Goal: Find contact information: Find contact information

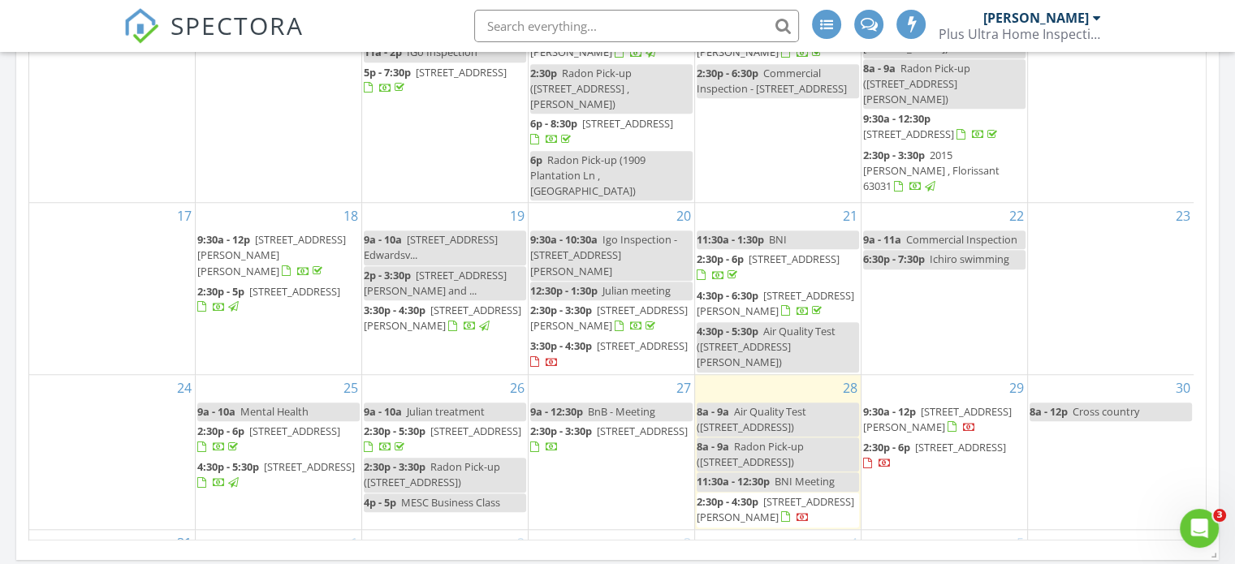
scroll to position [968, 0]
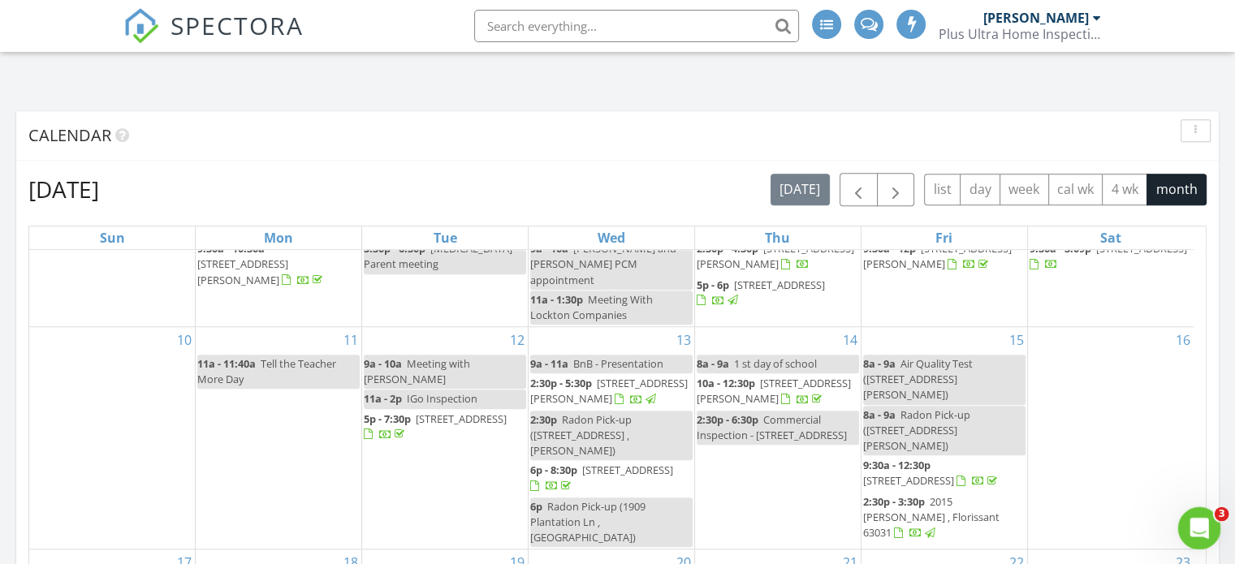
click at [1192, 524] on icon "Open Intercom Messenger" at bounding box center [1196, 526] width 27 height 27
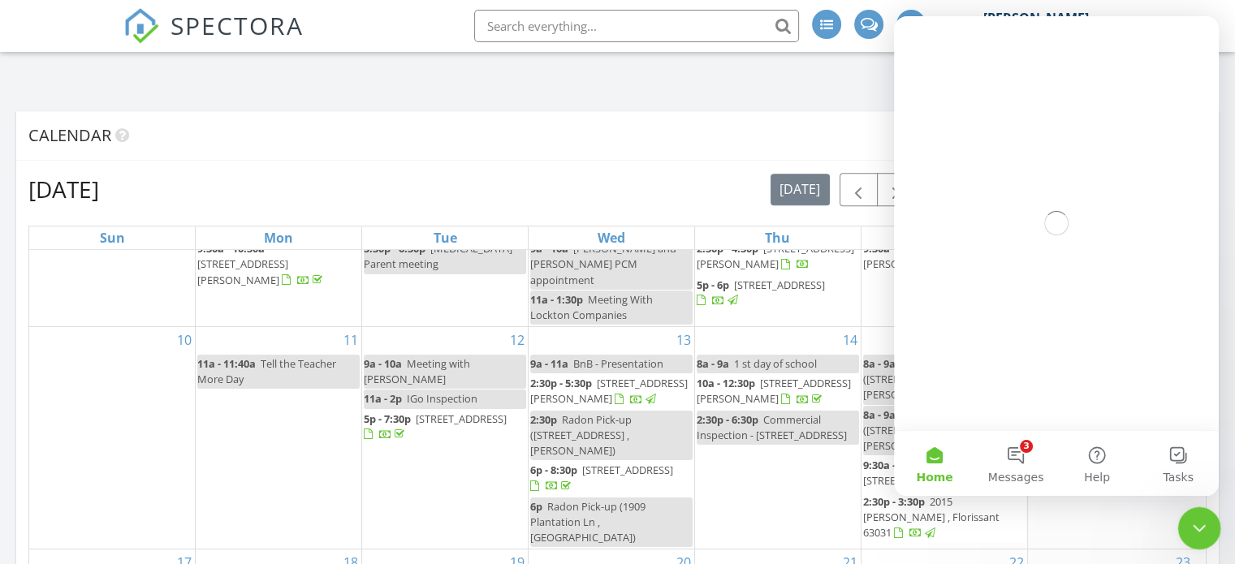
scroll to position [0, 0]
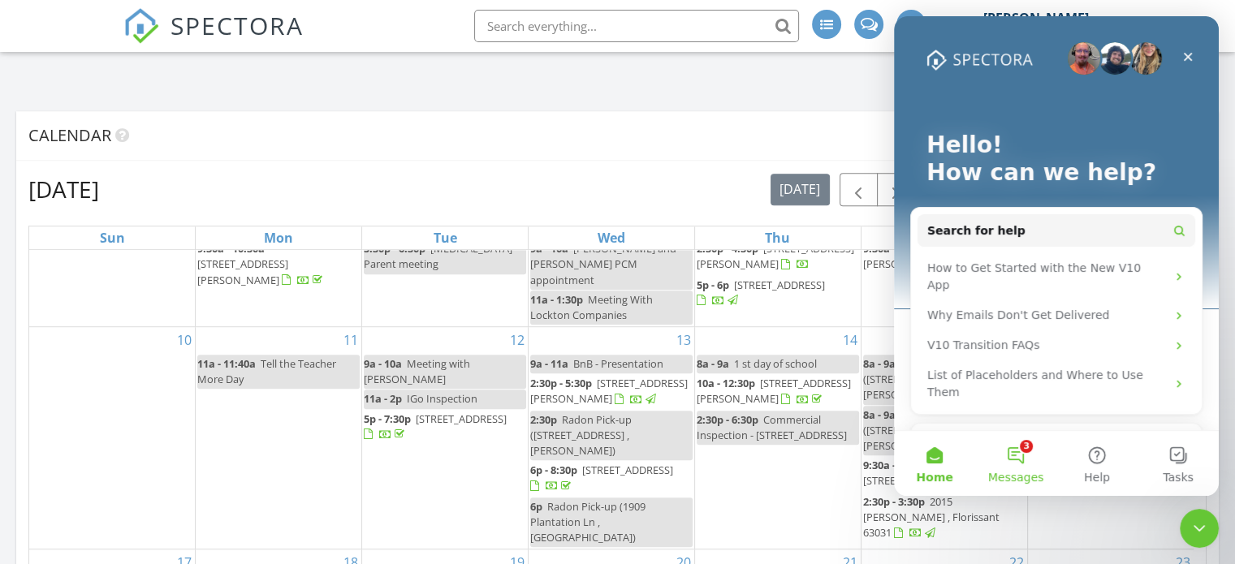
click at [1022, 451] on button "3 Messages" at bounding box center [1015, 463] width 81 height 65
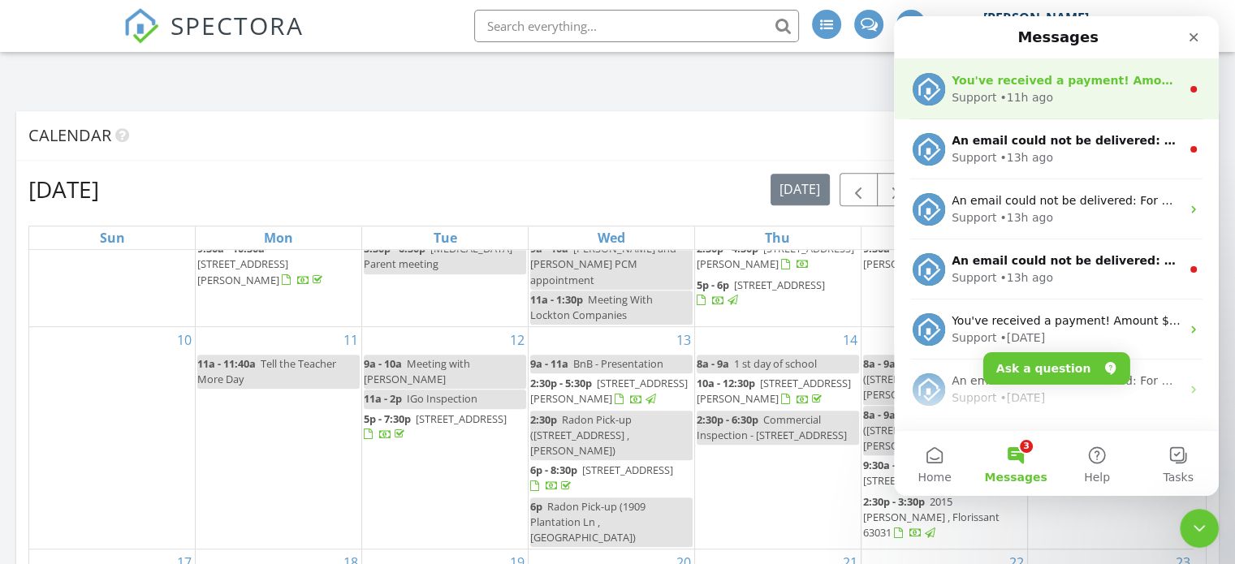
click at [1088, 100] on div "Support • 11h ago" at bounding box center [1065, 97] width 229 height 17
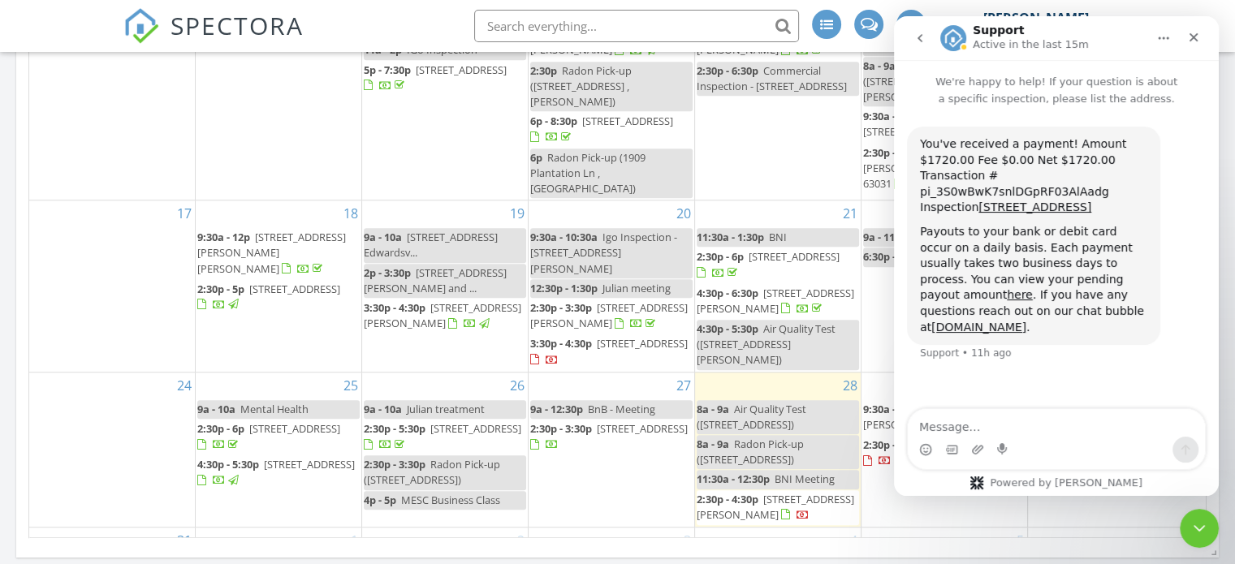
scroll to position [1310, 0]
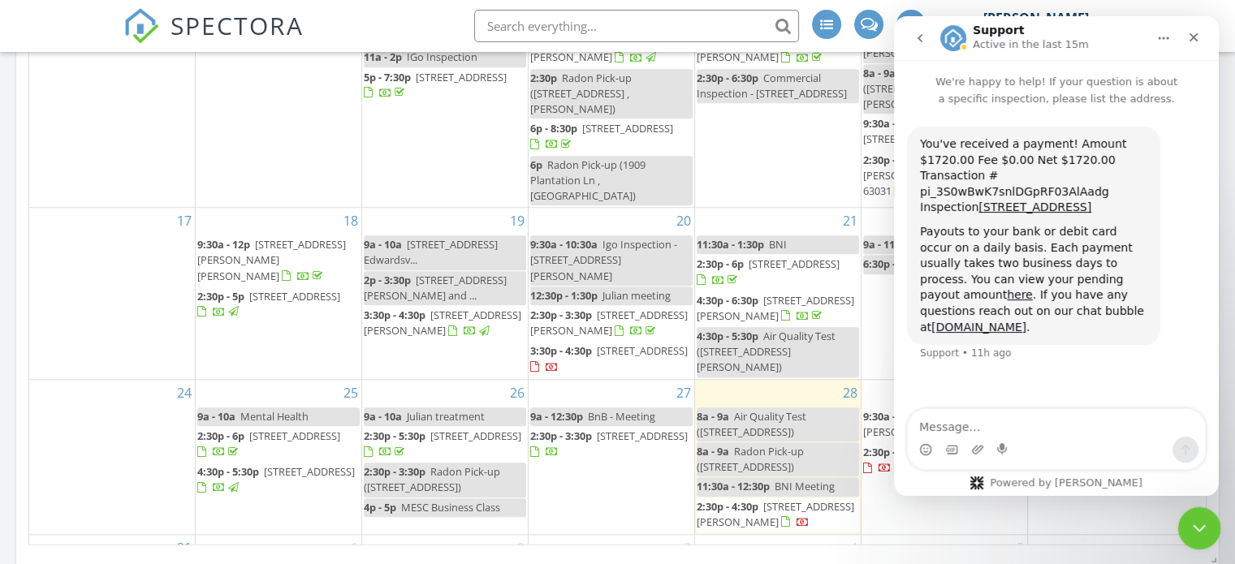
click at [1207, 536] on div "Close Intercom Messenger" at bounding box center [1196, 526] width 39 height 39
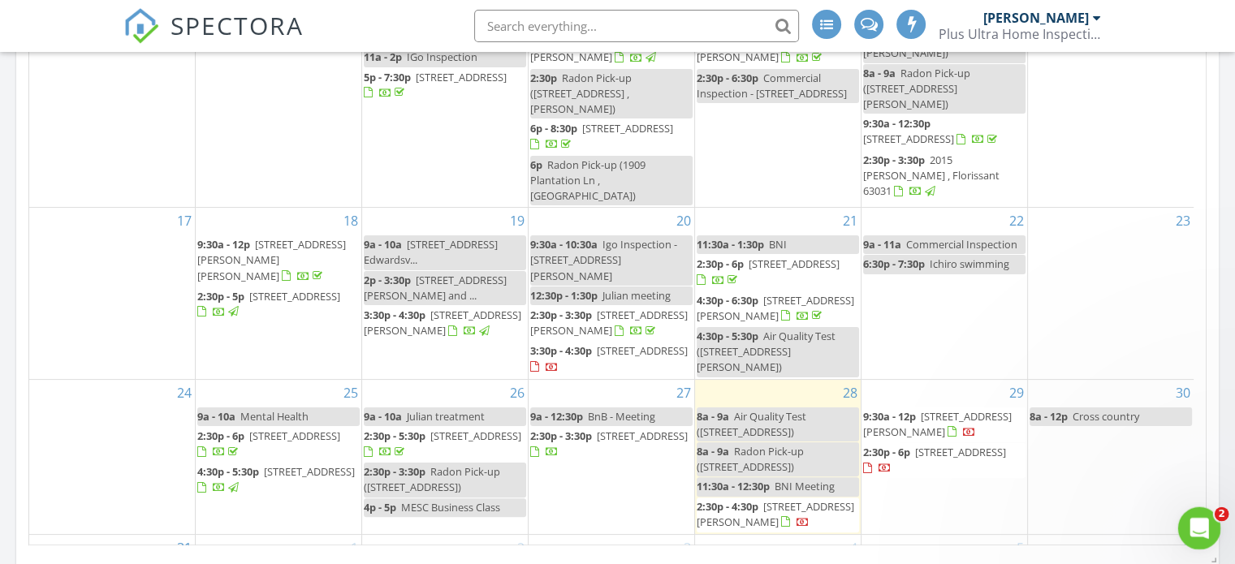
scroll to position [0, 0]
click at [1192, 530] on icon "Open Intercom Messenger" at bounding box center [1196, 526] width 27 height 27
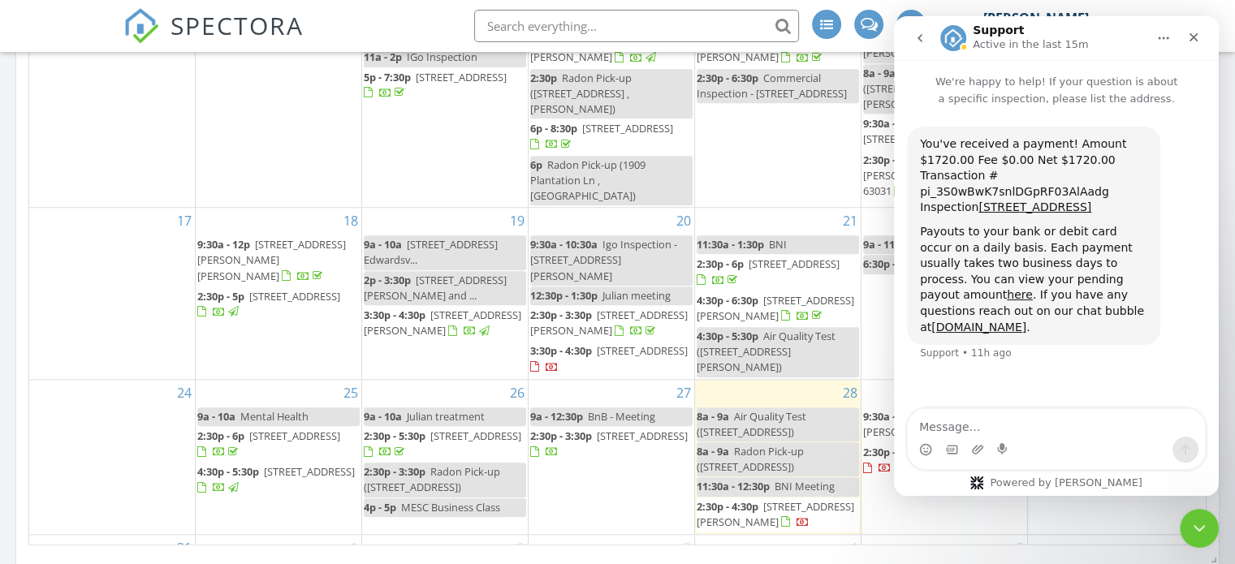
click at [925, 35] on icon "go back" at bounding box center [919, 38] width 13 height 13
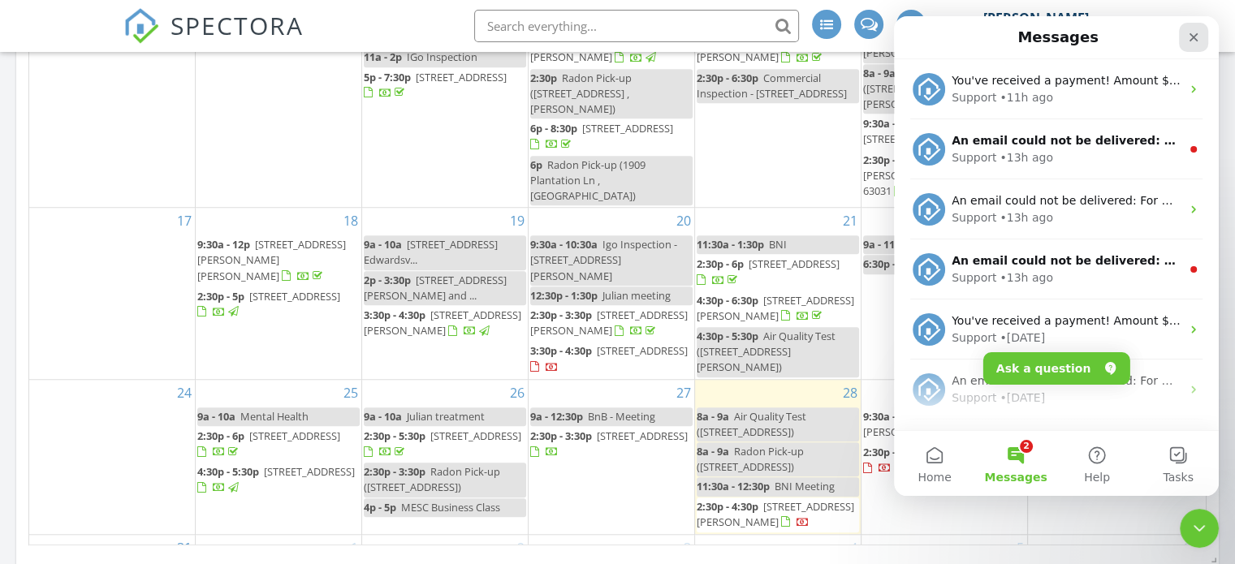
click at [1183, 35] on div "Close" at bounding box center [1193, 37] width 29 height 29
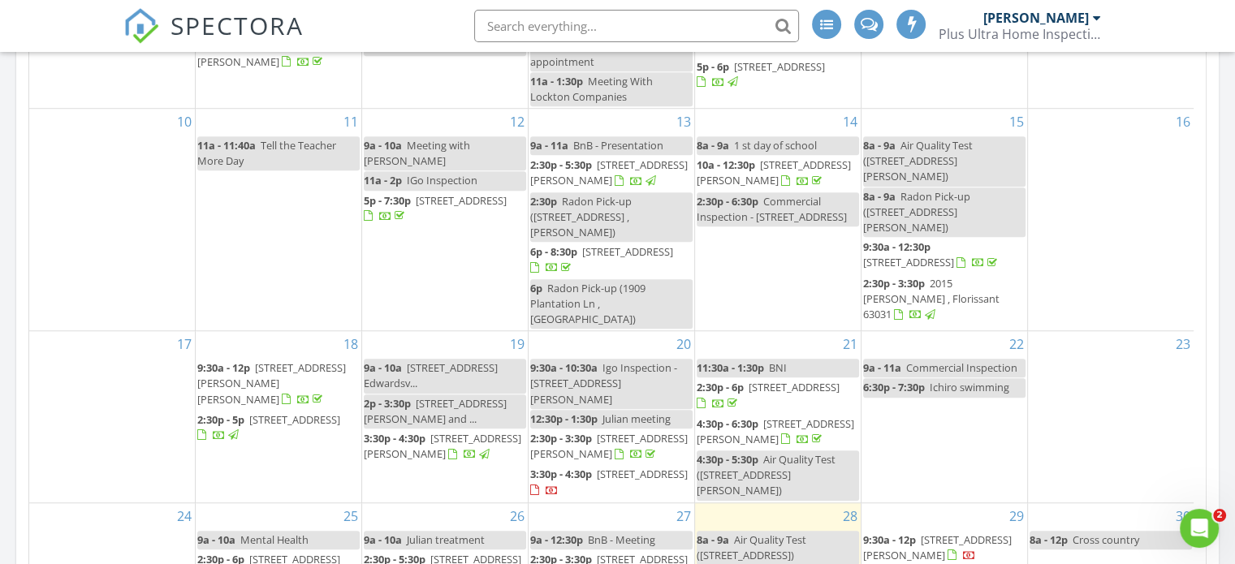
scroll to position [1250, 0]
click at [838, 382] on span "2:30p - 6p 409 Edgewood Dr, Belleville 62223" at bounding box center [777, 398] width 162 height 32
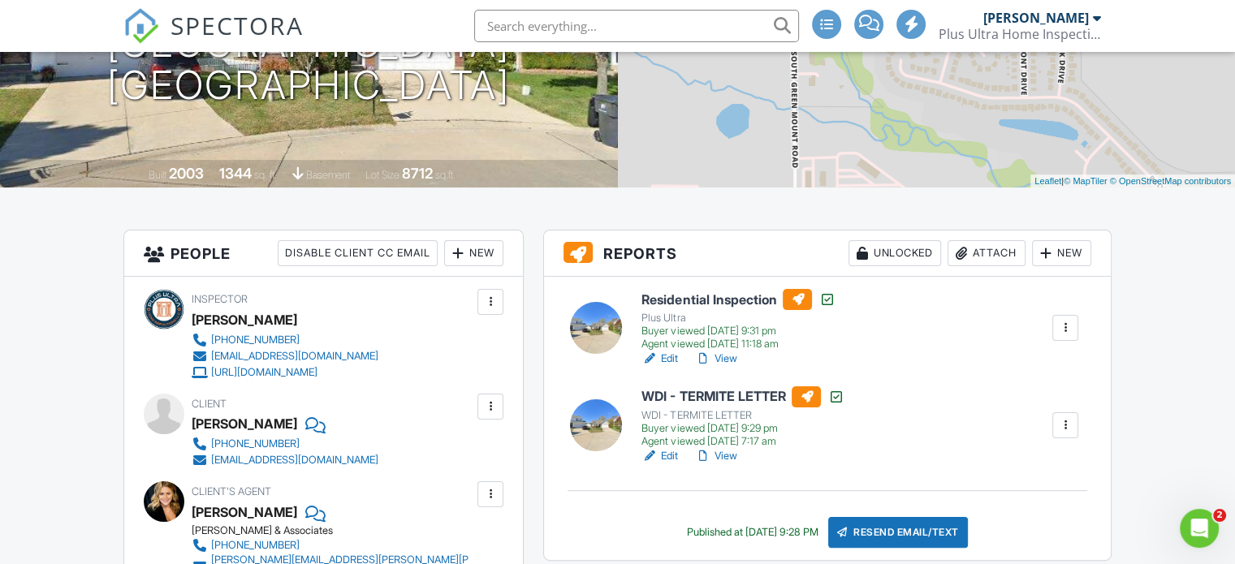
scroll to position [260, 0]
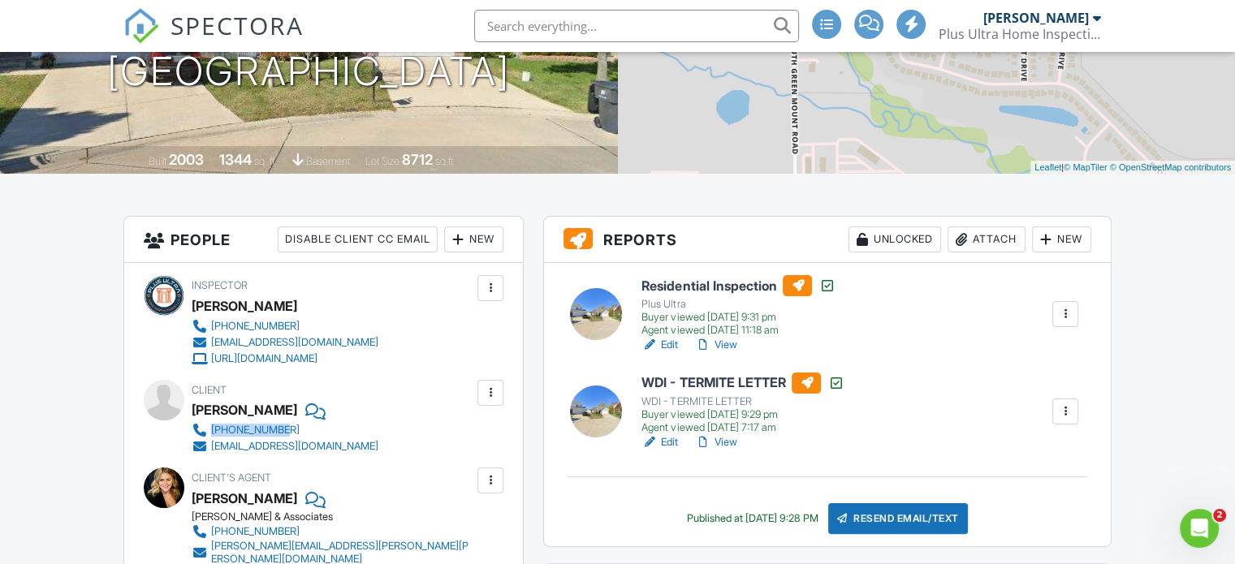
drag, startPoint x: 416, startPoint y: 429, endPoint x: 213, endPoint y: 428, distance: 202.9
click at [213, 428] on div "Client Brandon Bizzle 314-769-4746 bizzlebrandon1988@gmail.com" at bounding box center [324, 417] width 265 height 75
copy div "314-769-4746"
drag, startPoint x: 408, startPoint y: 443, endPoint x: 212, endPoint y: 446, distance: 196.5
click at [212, 446] on div "Client Brandon Bizzle 314-769-4746 bizzlebrandon1988@gmail.com" at bounding box center [324, 417] width 265 height 75
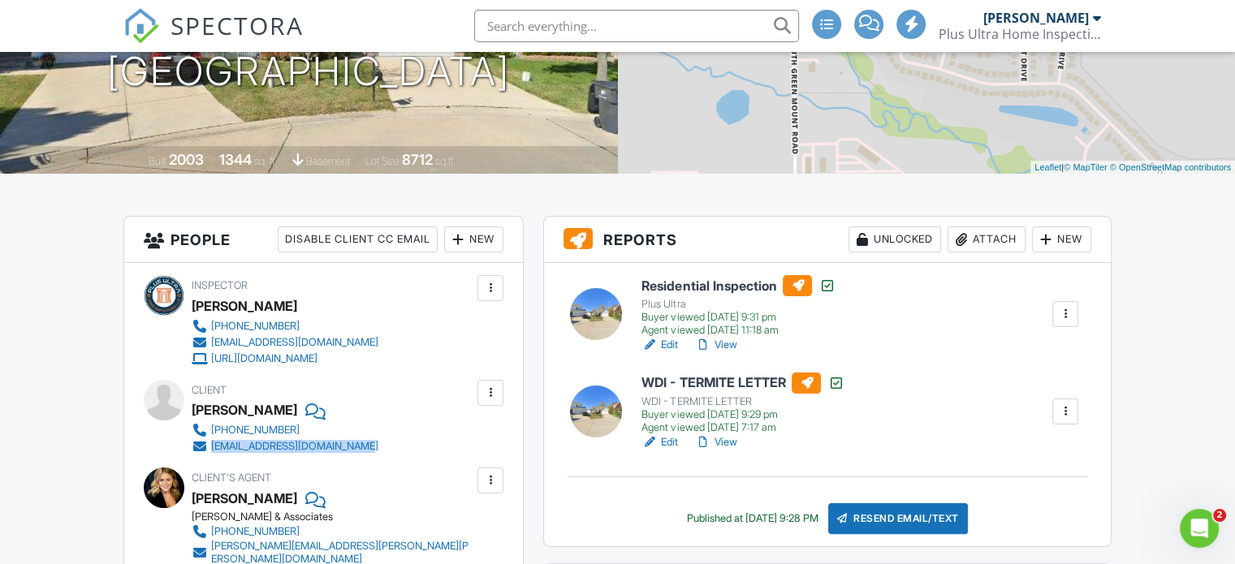
copy div "bizzlebrandon1988@gmail.com"
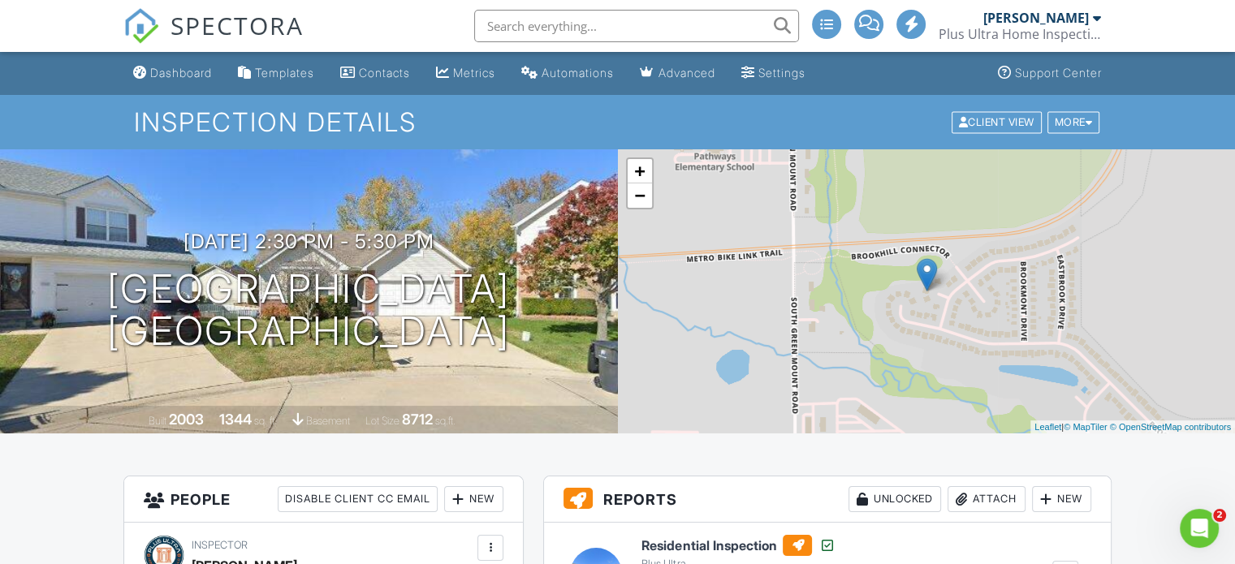
scroll to position [0, 0]
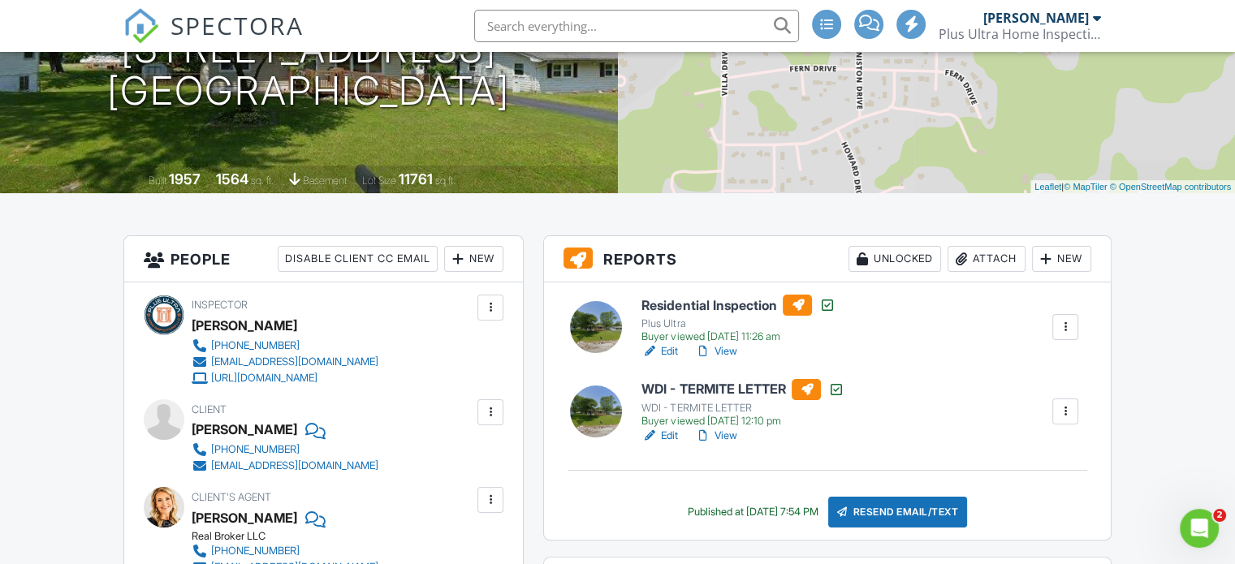
scroll to position [261, 0]
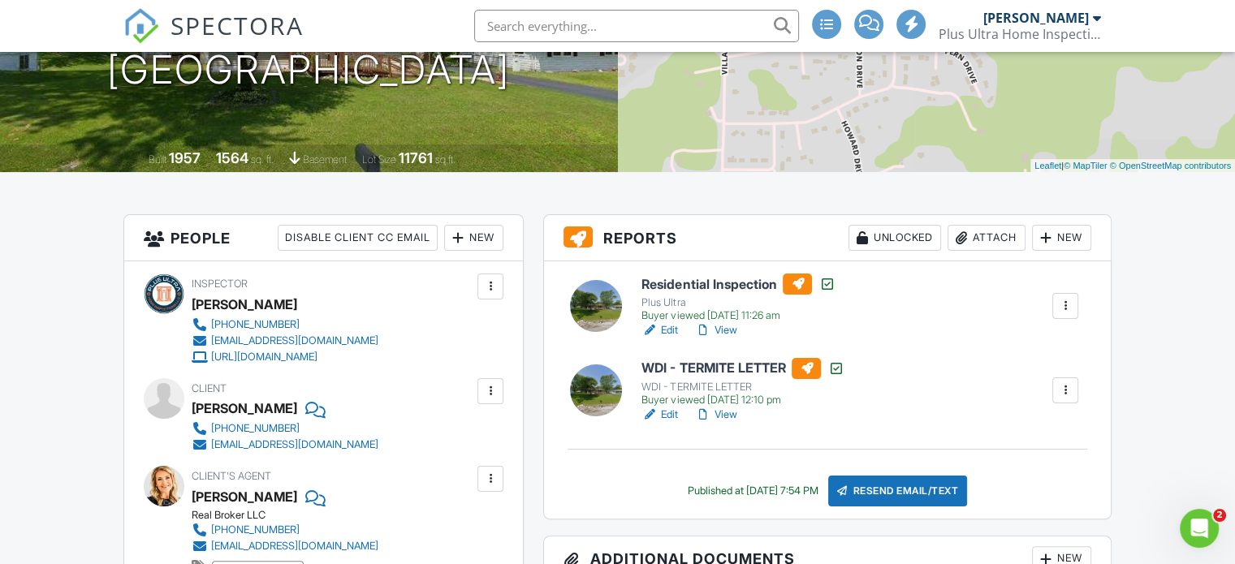
click at [731, 323] on link "View" at bounding box center [715, 330] width 42 height 16
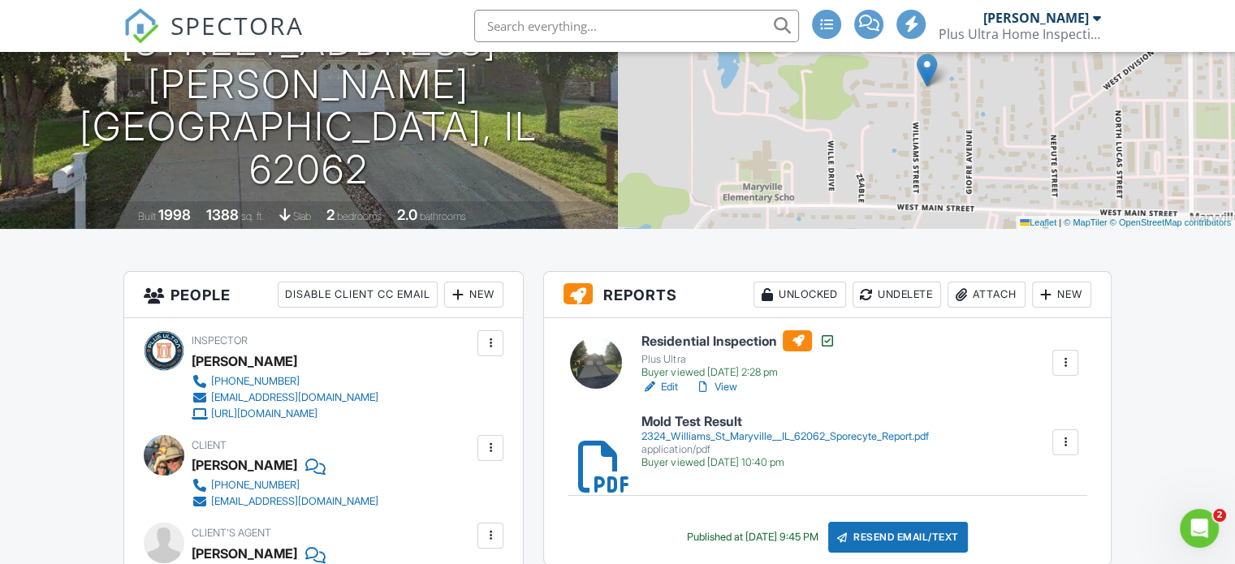
scroll to position [209, 0]
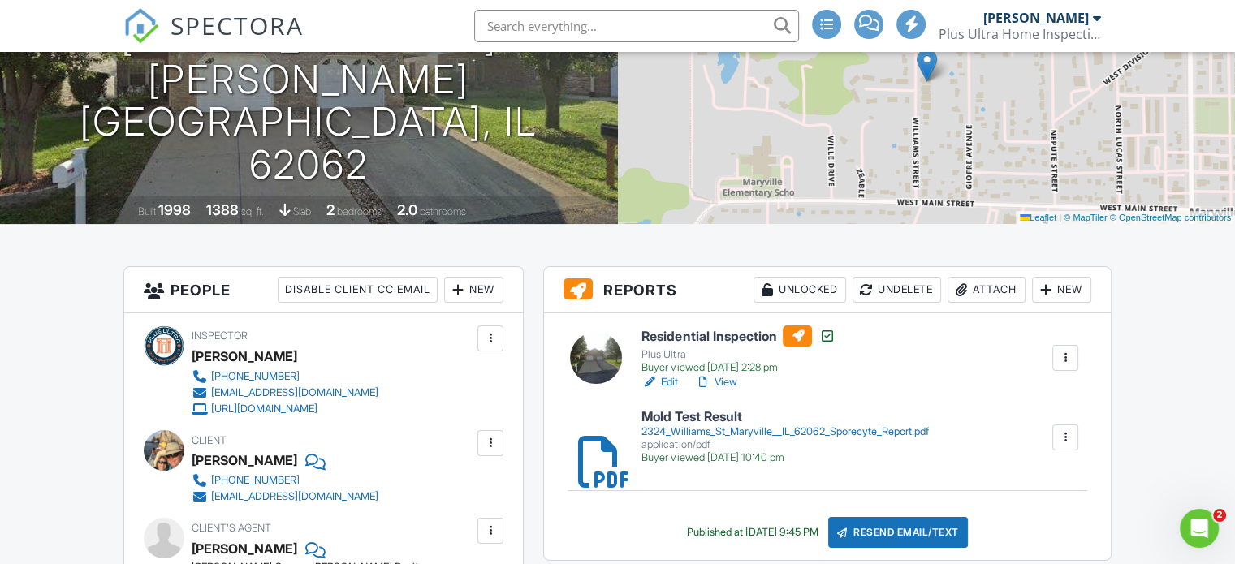
click at [735, 379] on link "View" at bounding box center [715, 382] width 42 height 16
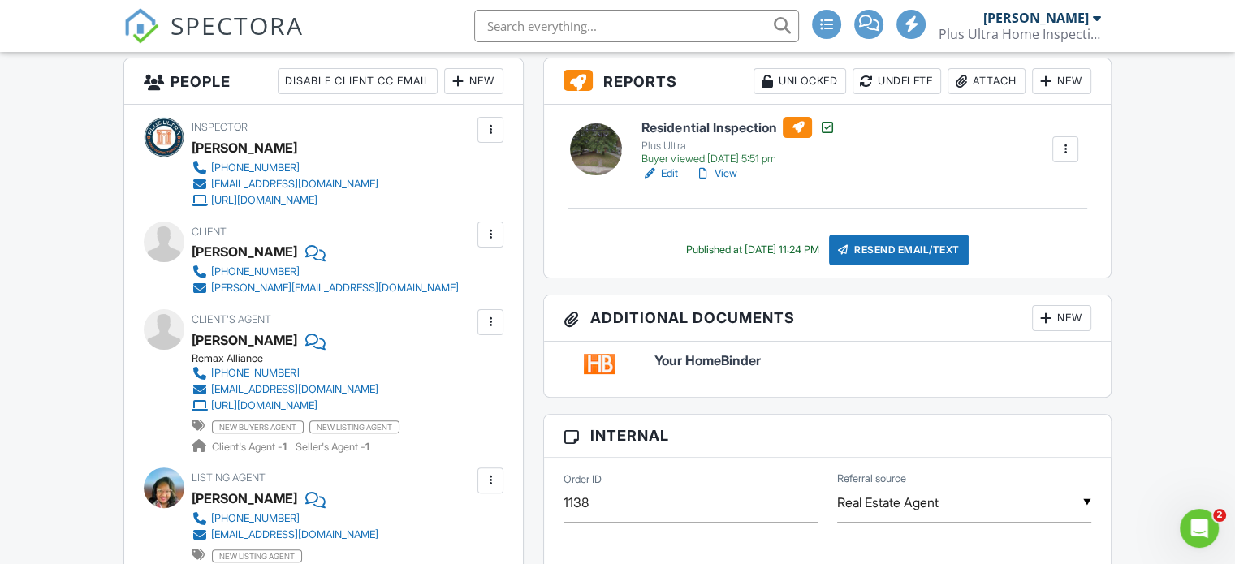
scroll to position [422, 0]
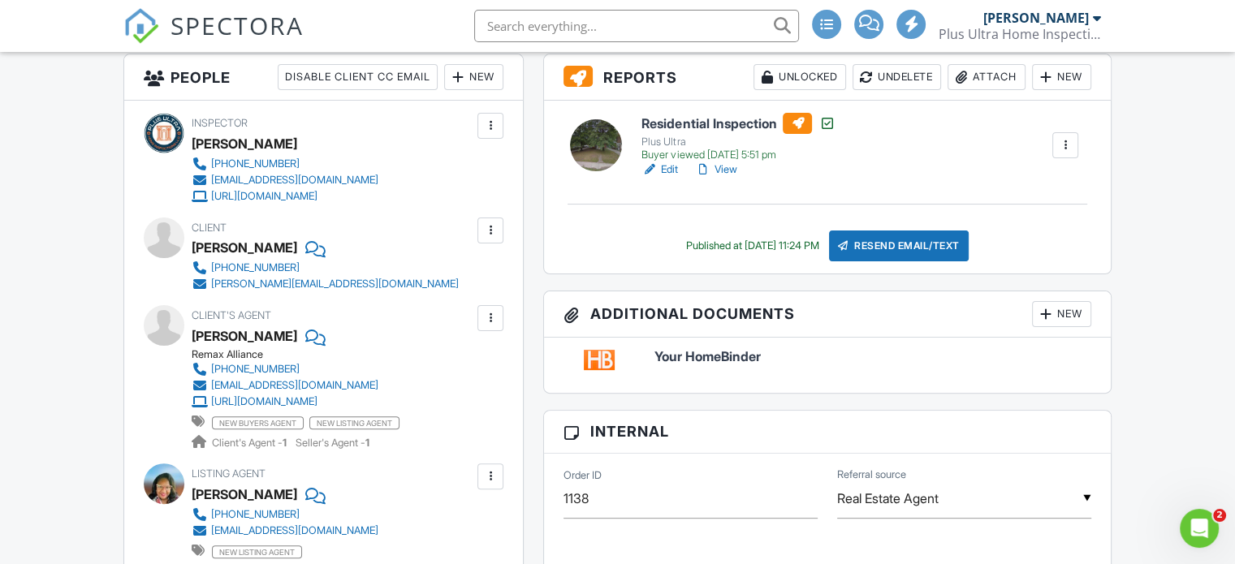
click at [728, 165] on link "View" at bounding box center [715, 170] width 42 height 16
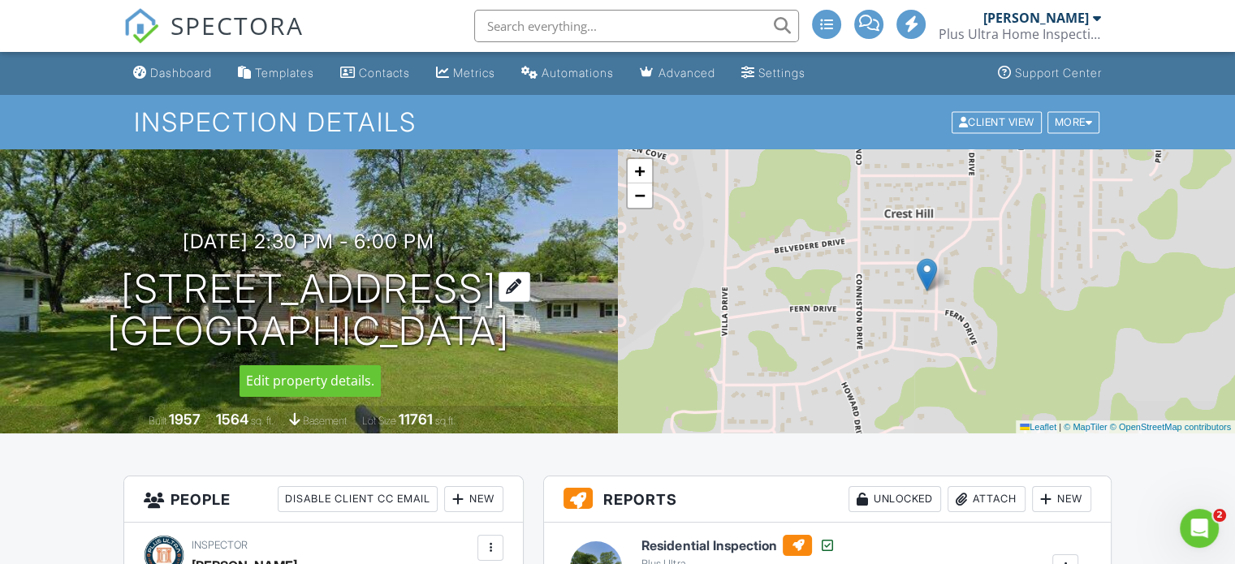
drag, startPoint x: 544, startPoint y: 344, endPoint x: 123, endPoint y: 278, distance: 425.6
click at [123, 278] on div "08/21/2025 2:30 pm - 6:00 pm 409 Edgewood Dr Belleville, IL 62223" at bounding box center [309, 292] width 618 height 123
copy h1 "409 Edgewood Dr Belleville, IL 62223"
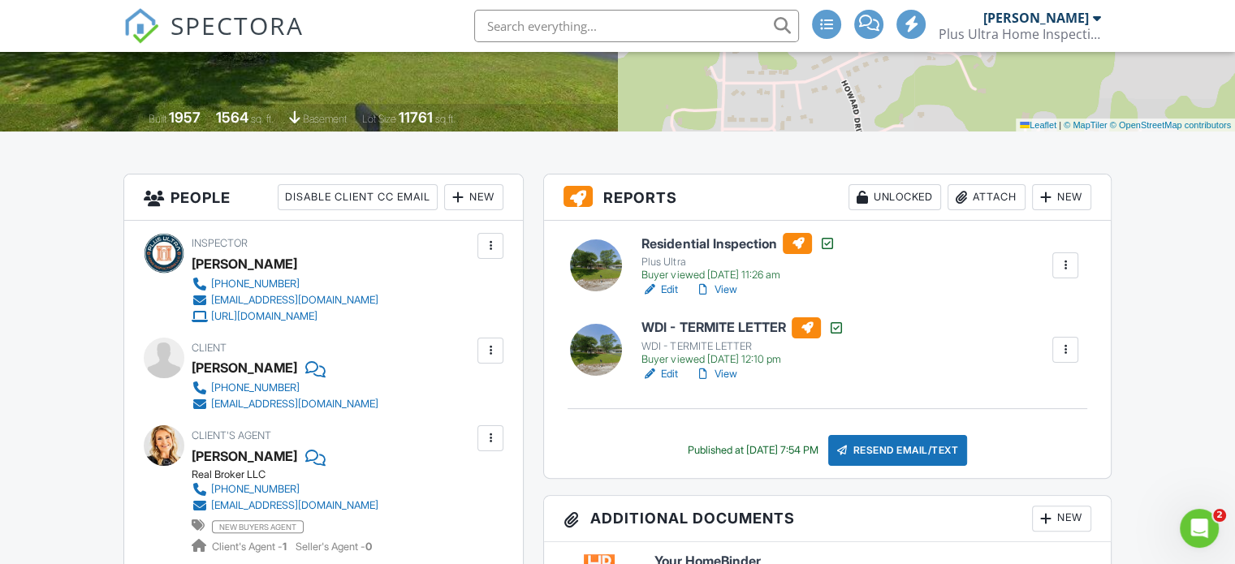
scroll to position [357, 0]
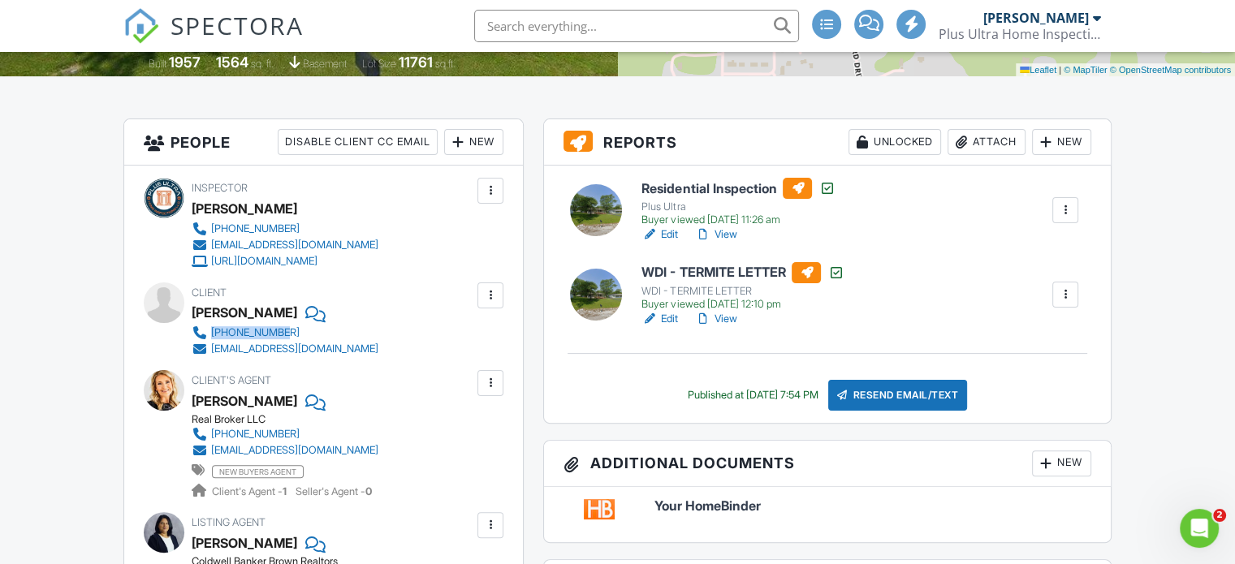
drag, startPoint x: 425, startPoint y: 334, endPoint x: 202, endPoint y: 332, distance: 222.4
click at [202, 332] on div "Client Preston Bolton 307-275-5045 prestonbolton@protonmail.com" at bounding box center [324, 319] width 265 height 75
copy link "307-275-5045"
drag, startPoint x: 399, startPoint y: 345, endPoint x: 212, endPoint y: 350, distance: 187.6
click at [212, 350] on div "Client Preston Bolton 307-275-5045 prestonbolton@protonmail.com" at bounding box center [324, 319] width 265 height 75
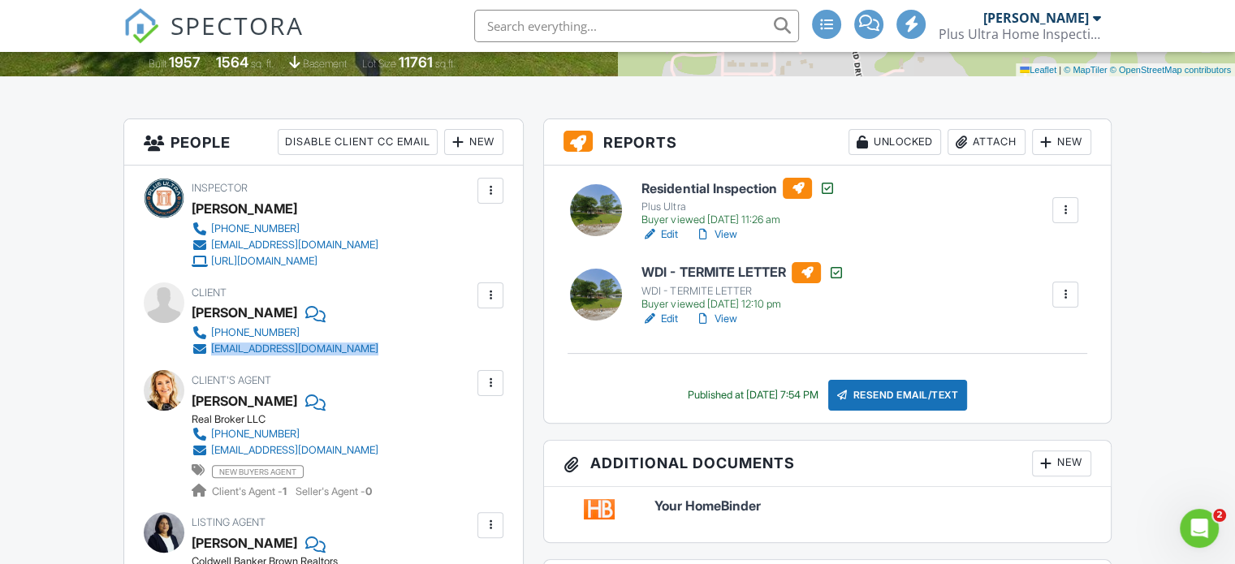
copy div "prestonbolton@protonmail.com"
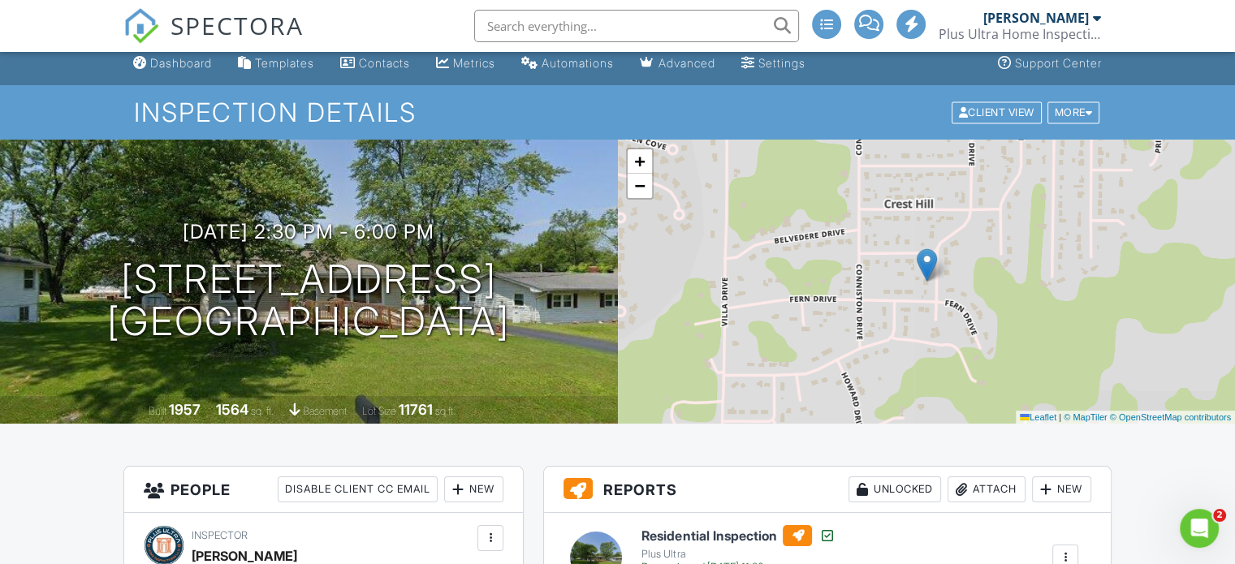
scroll to position [0, 0]
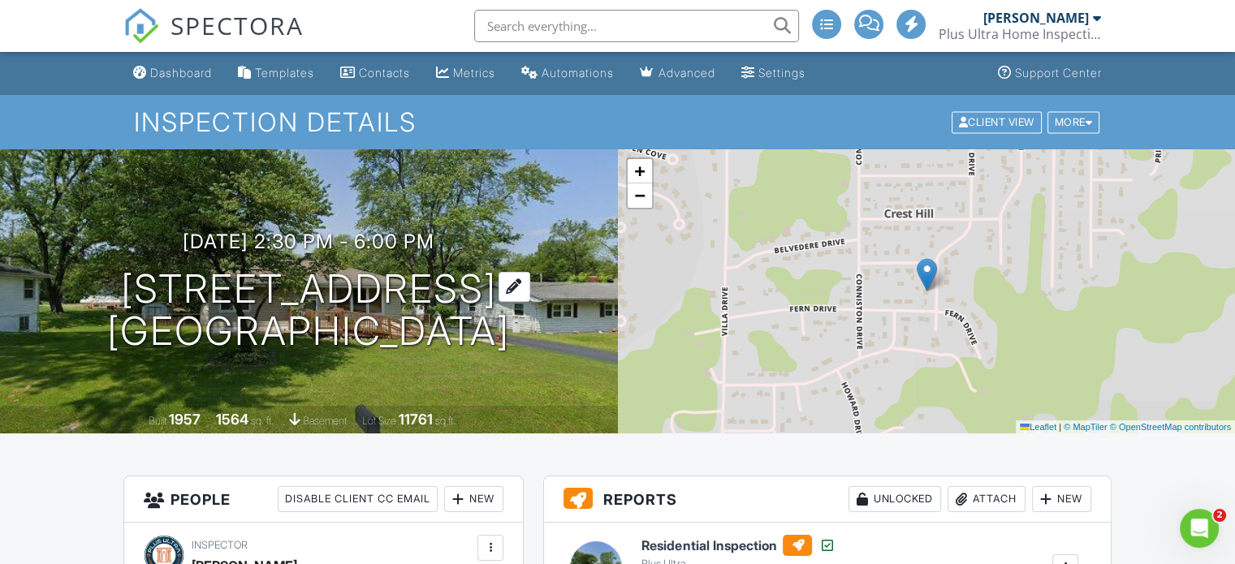
drag, startPoint x: 557, startPoint y: 337, endPoint x: 110, endPoint y: 295, distance: 449.2
click at [110, 295] on div "08/21/2025 2:30 pm - 6:00 pm 409 Edgewood Dr Belleville, IL 62223" at bounding box center [309, 292] width 618 height 123
copy h1 "409 Edgewood Dr Belleville, IL 62223"
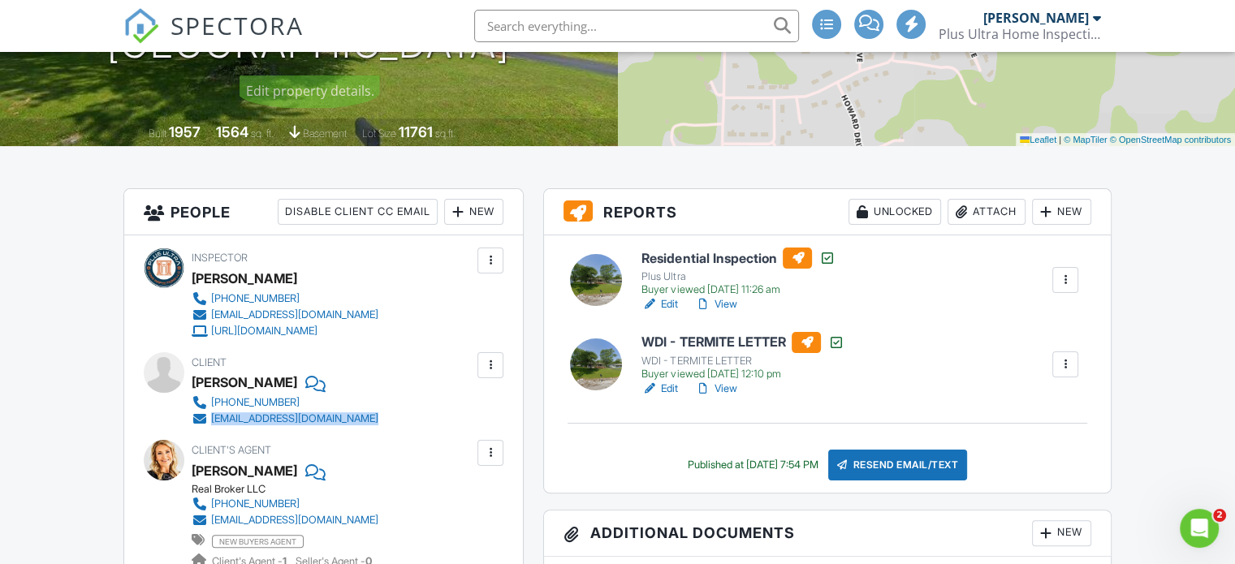
scroll to position [292, 0]
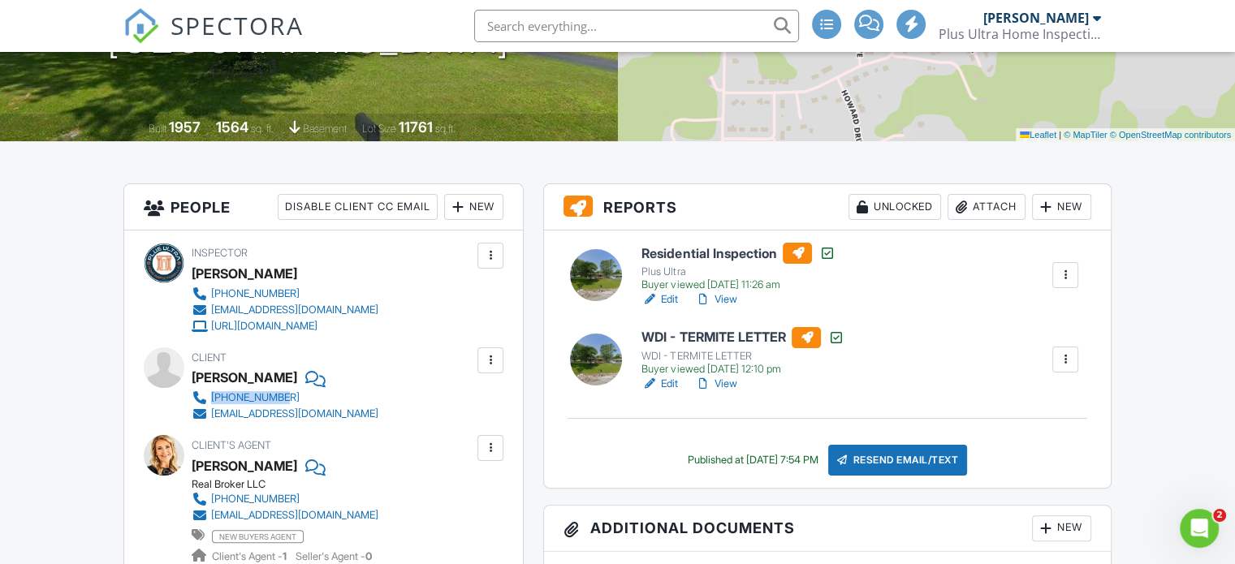
drag, startPoint x: 405, startPoint y: 392, endPoint x: 209, endPoint y: 395, distance: 195.6
click at [209, 395] on div "Client Preston Bolton 307-275-5045 prestonbolton@protonmail.com" at bounding box center [324, 384] width 265 height 75
copy div "307-275-5045"
drag, startPoint x: 450, startPoint y: 411, endPoint x: 209, endPoint y: 412, distance: 241.9
click at [209, 412] on div "Client Preston Bolton 307-275-5045 prestonbolton@protonmail.com" at bounding box center [324, 384] width 360 height 75
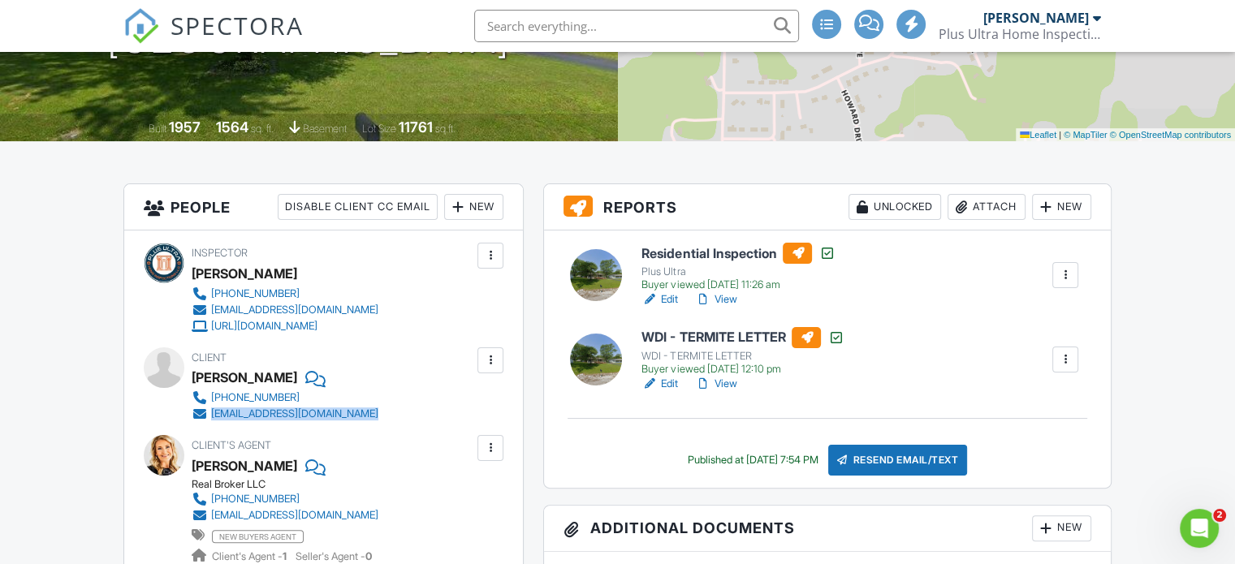
copy link "prestonbolton@protonmail.com"
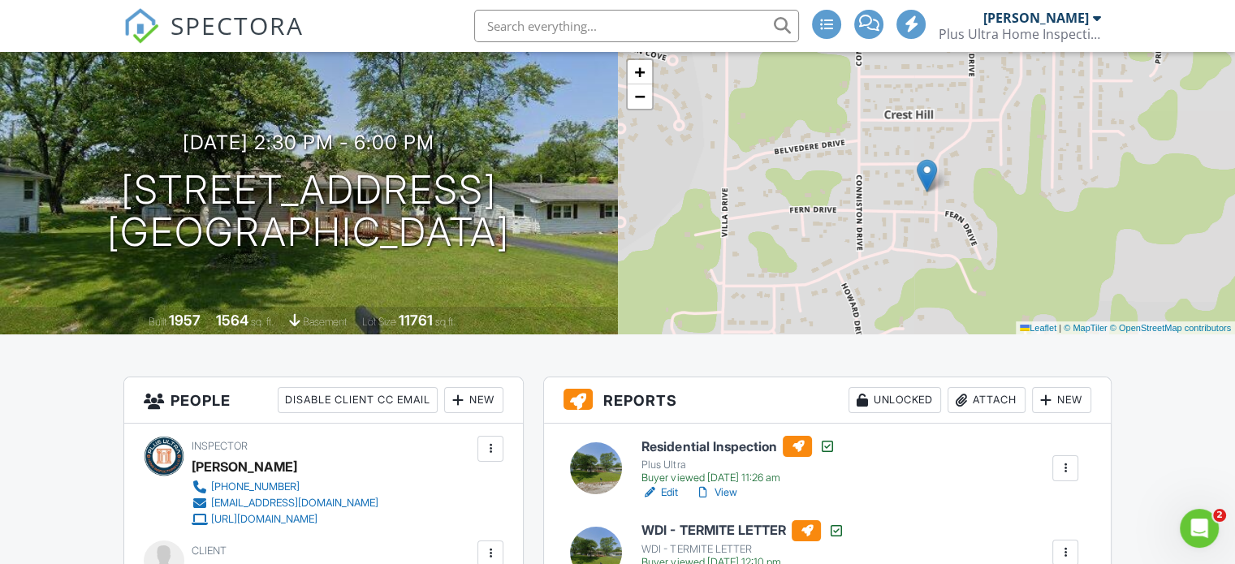
scroll to position [0, 0]
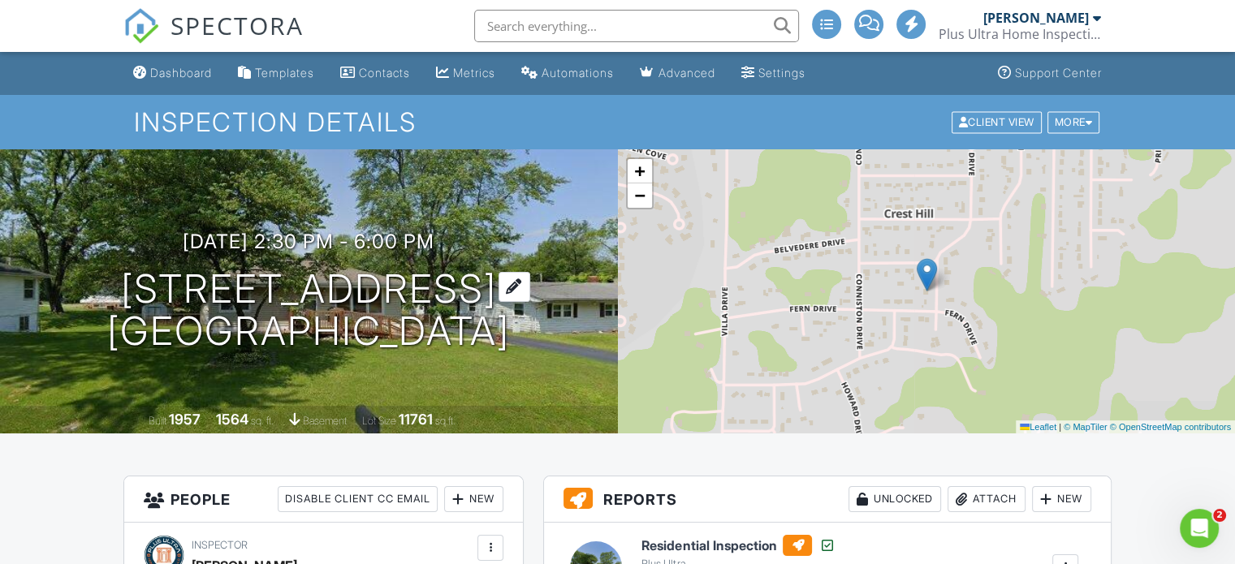
drag, startPoint x: 537, startPoint y: 352, endPoint x: 108, endPoint y: 283, distance: 434.9
click at [108, 283] on div "08/21/2025 2:30 pm - 6:00 pm 409 Edgewood Dr Belleville, IL 62223" at bounding box center [309, 292] width 618 height 123
copy h1 "409 Edgewood Dr Belleville, IL 62223"
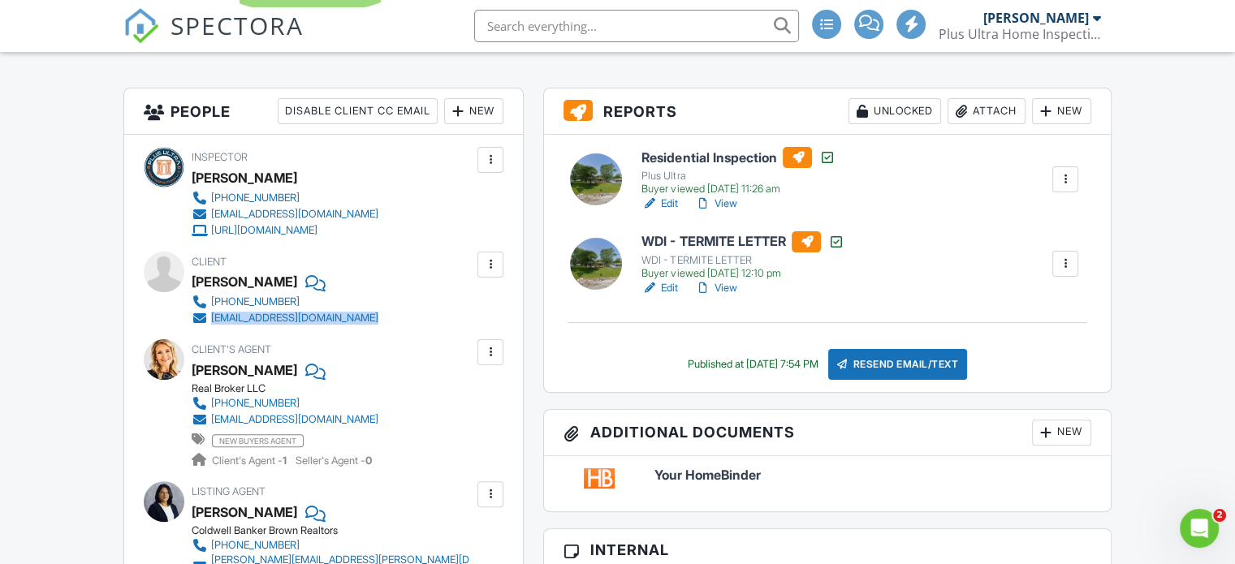
scroll to position [390, 0]
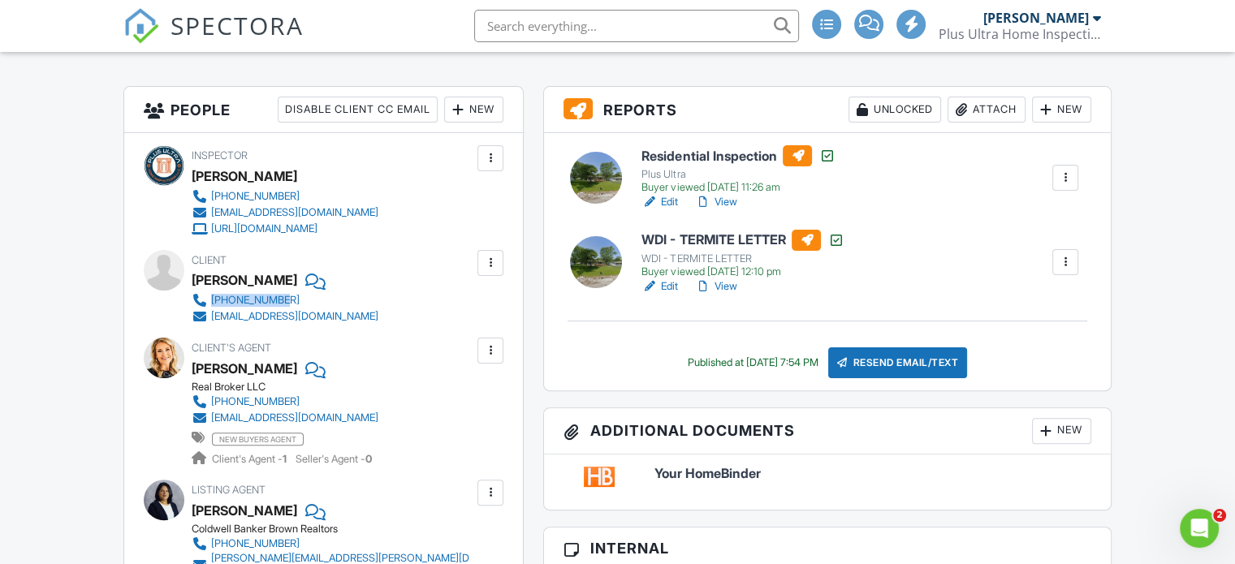
drag, startPoint x: 438, startPoint y: 301, endPoint x: 209, endPoint y: 307, distance: 229.8
click at [209, 307] on div "Client Preston Bolton 307-275-5045 prestonbolton@protonmail.com" at bounding box center [324, 287] width 265 height 75
copy link "307-275-5045"
drag, startPoint x: 402, startPoint y: 310, endPoint x: 209, endPoint y: 317, distance: 193.3
click at [209, 317] on div "Client Preston Bolton 307-275-5045 prestonbolton@protonmail.com" at bounding box center [324, 287] width 265 height 75
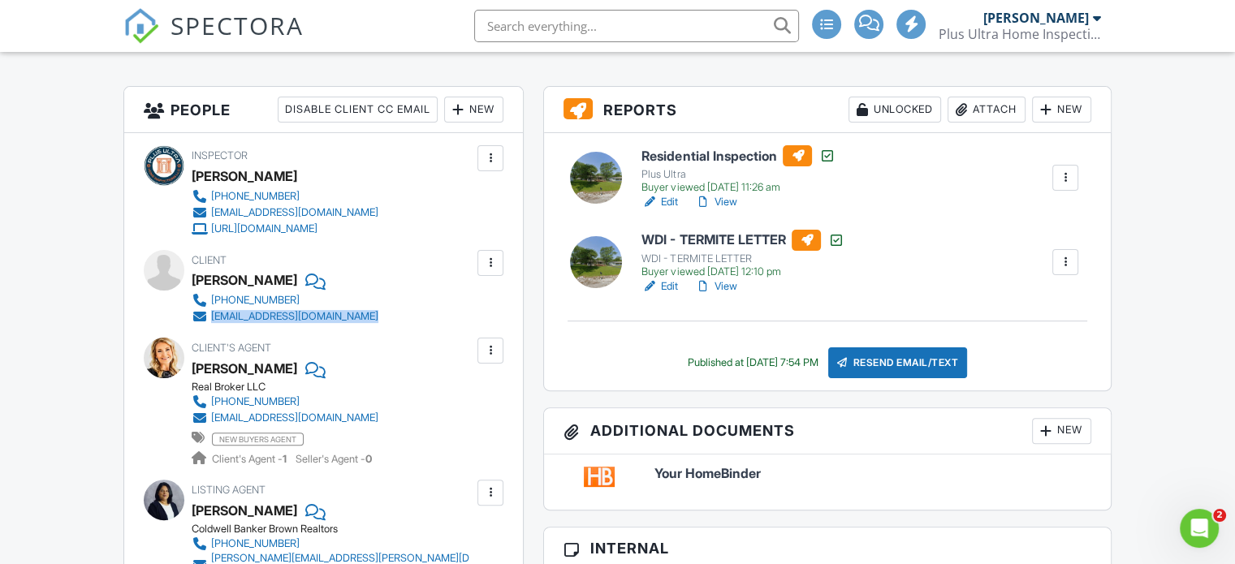
copy link "prestonbolton@protonmail.com"
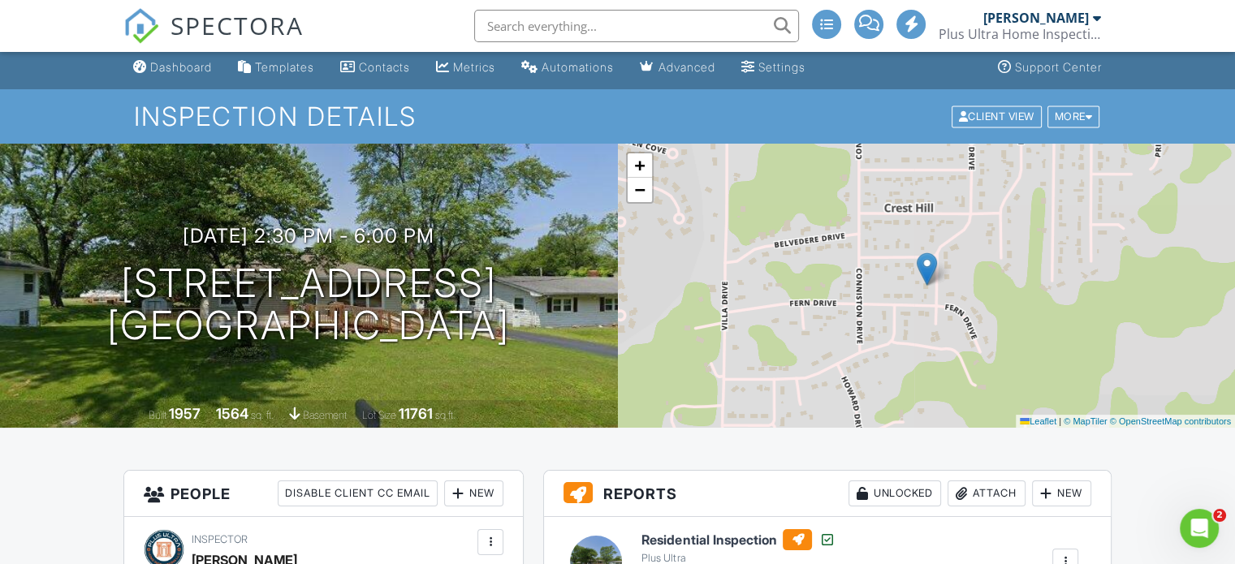
scroll to position [0, 0]
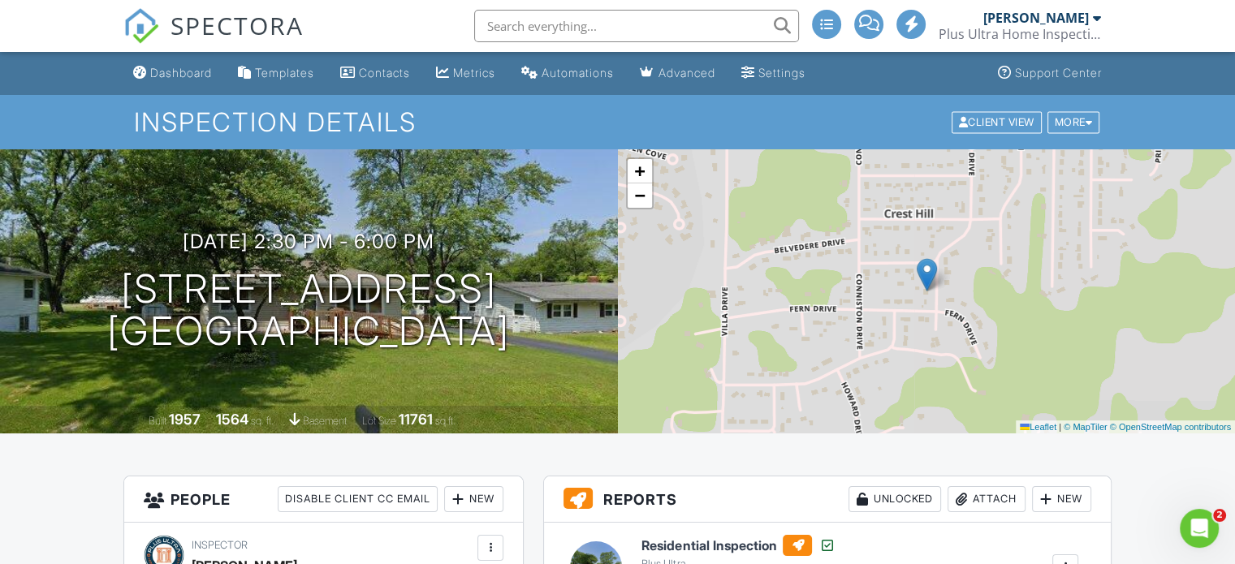
drag, startPoint x: 546, startPoint y: 343, endPoint x: 42, endPoint y: 294, distance: 506.4
click at [42, 294] on div "08/21/2025 2:30 pm - 6:00 pm 409 Edgewood Dr Belleville, IL 62223" at bounding box center [309, 292] width 618 height 123
copy h1 "409 Edgewood Dr Belleville, IL 62223"
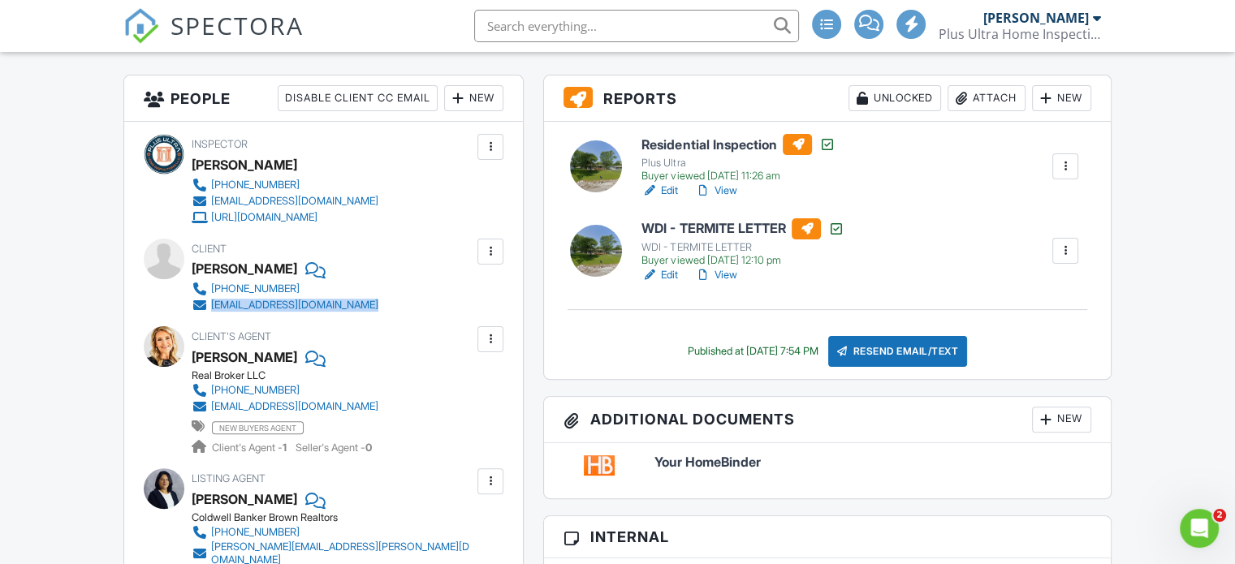
scroll to position [455, 0]
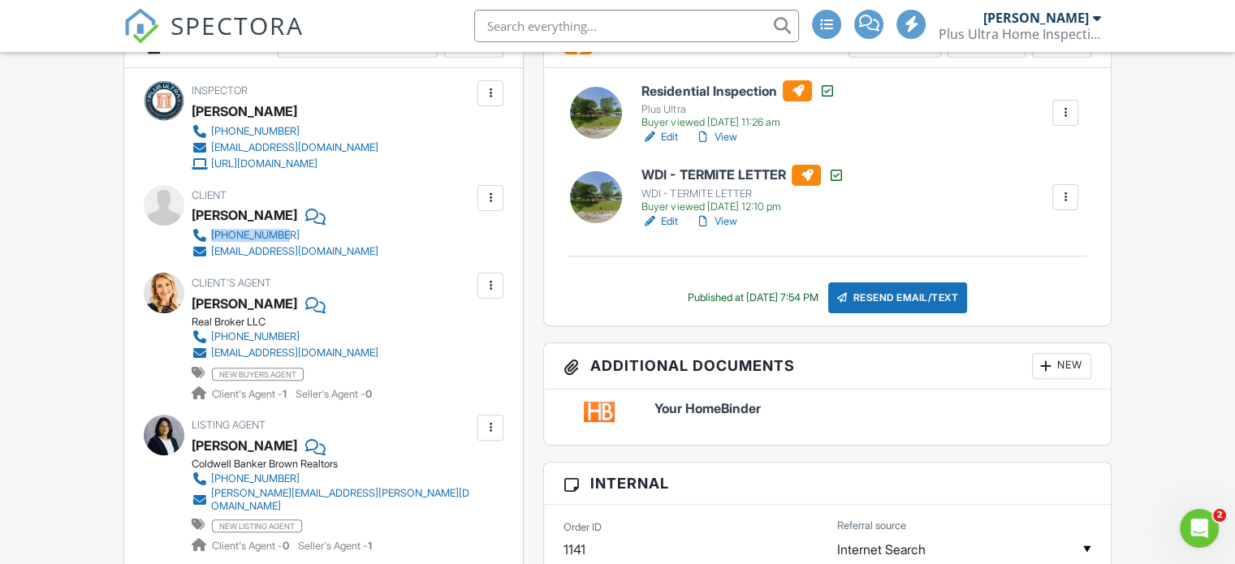
drag, startPoint x: 386, startPoint y: 236, endPoint x: 208, endPoint y: 239, distance: 178.6
click at [208, 239] on div "Client Preston Bolton 307-275-5045 prestonbolton@protonmail.com" at bounding box center [324, 222] width 265 height 75
drag, startPoint x: 410, startPoint y: 249, endPoint x: 213, endPoint y: 254, distance: 197.3
click at [213, 254] on div "Client Preston Bolton 307-275-5045 prestonbolton@protonmail.com" at bounding box center [324, 222] width 265 height 75
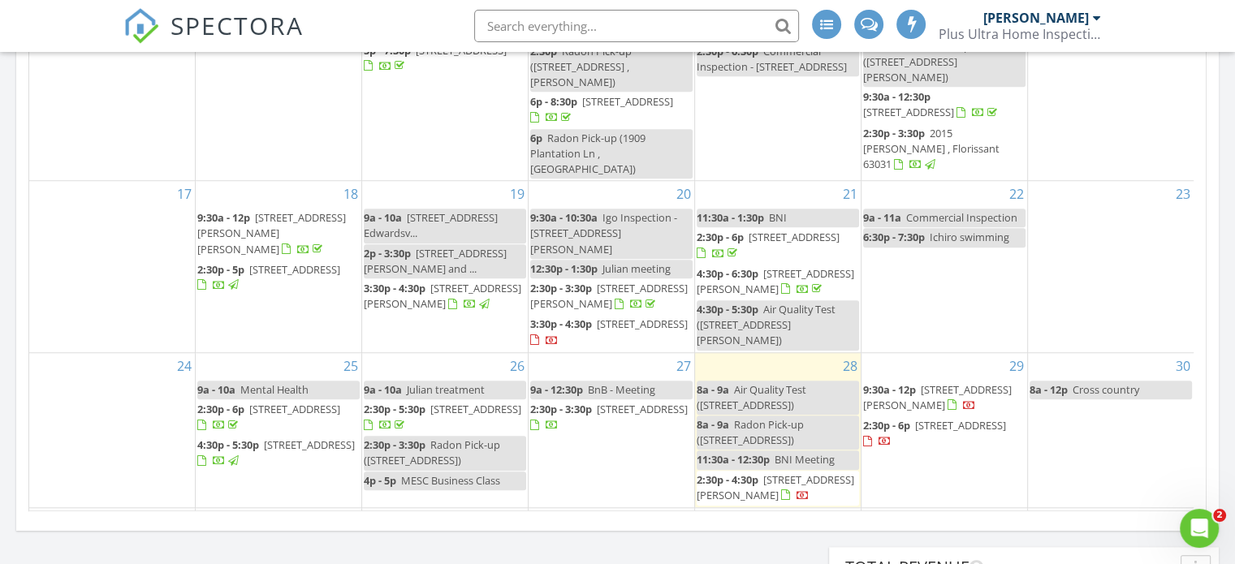
scroll to position [1243, 0]
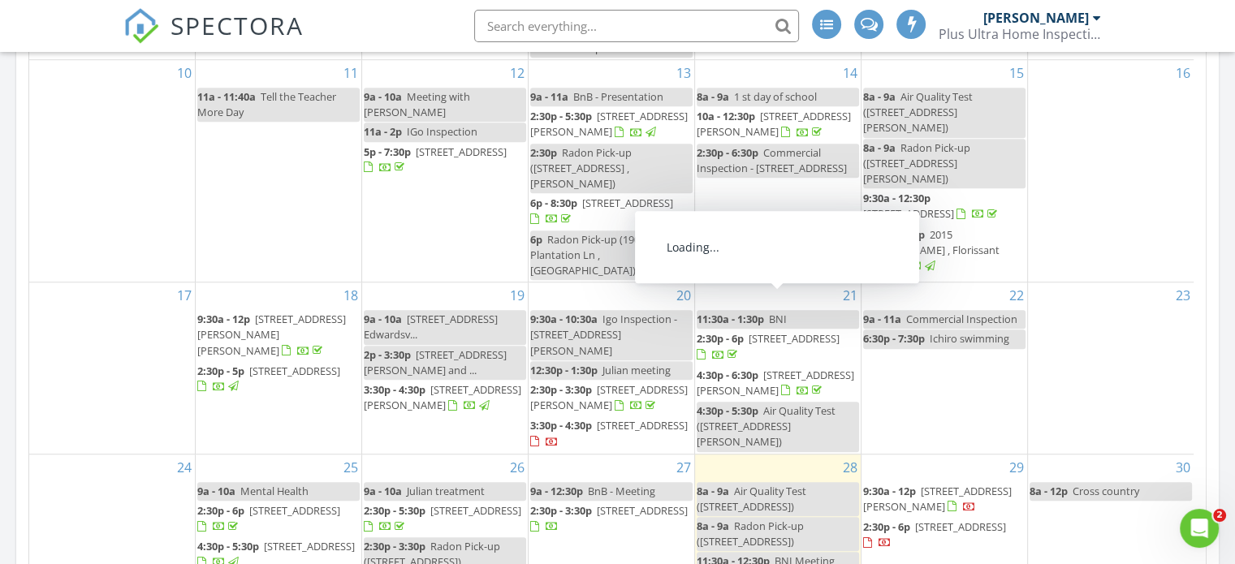
click at [828, 368] on span "4:30p - 6:30p [STREET_ADDRESS][PERSON_NAME]" at bounding box center [777, 384] width 162 height 32
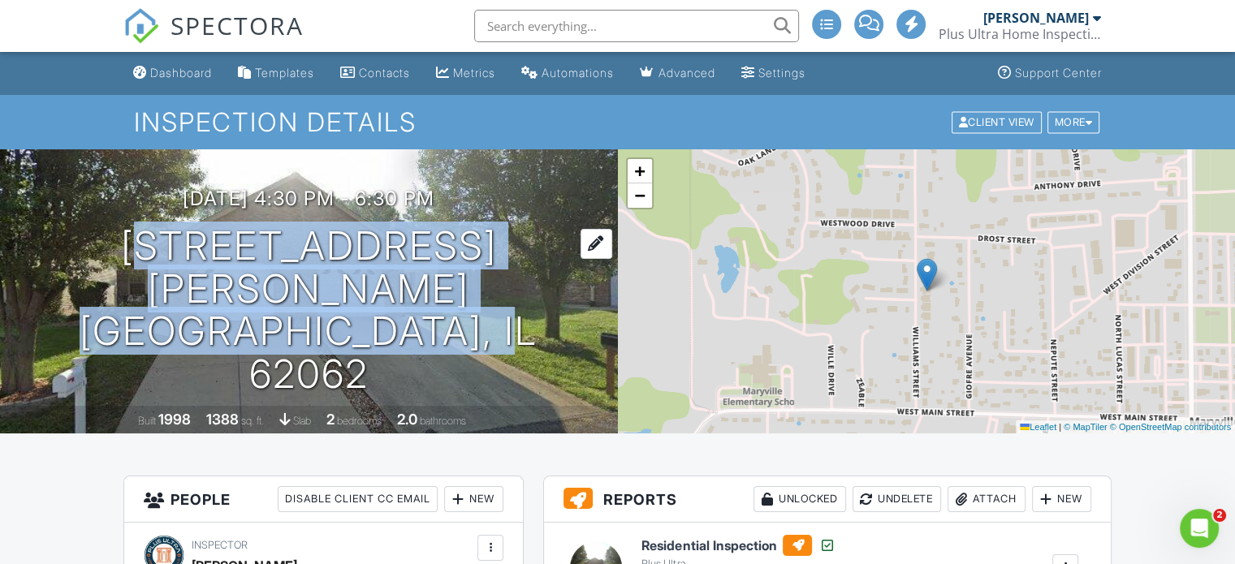
drag, startPoint x: 569, startPoint y: 338, endPoint x: 119, endPoint y: 274, distance: 455.0
click at [119, 274] on div "[DATE] 4:30 pm - 6:30 pm [STREET_ADDRESS][PERSON_NAME] [GEOGRAPHIC_DATA], IL 62…" at bounding box center [309, 292] width 618 height 209
copy h1 "[STREET_ADDRESS][PERSON_NAME]"
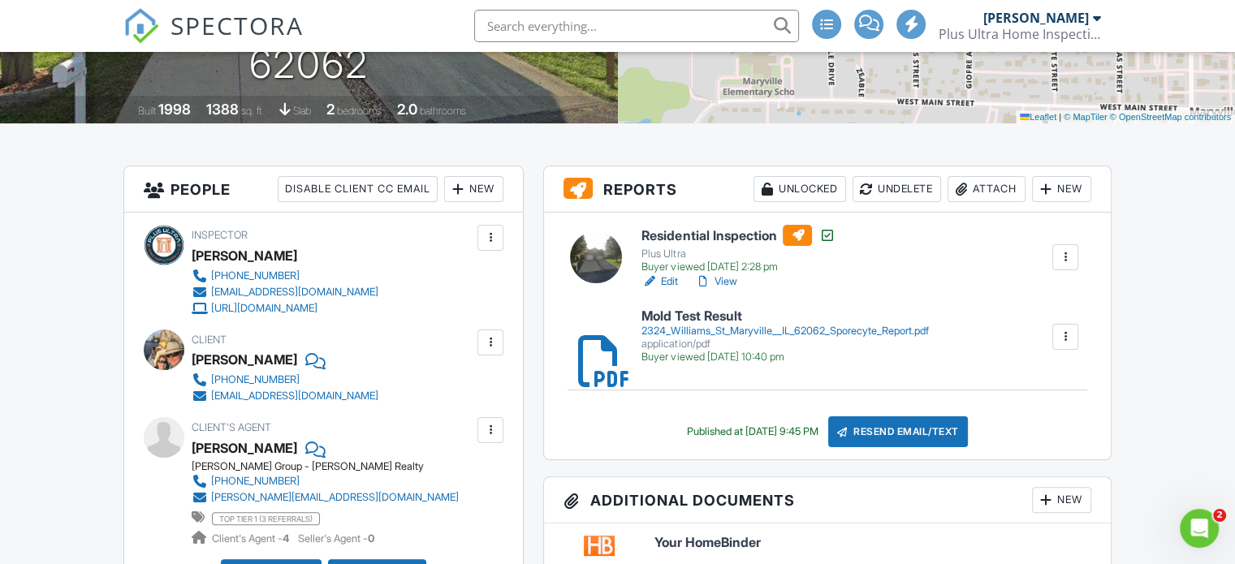
scroll to position [357, 0]
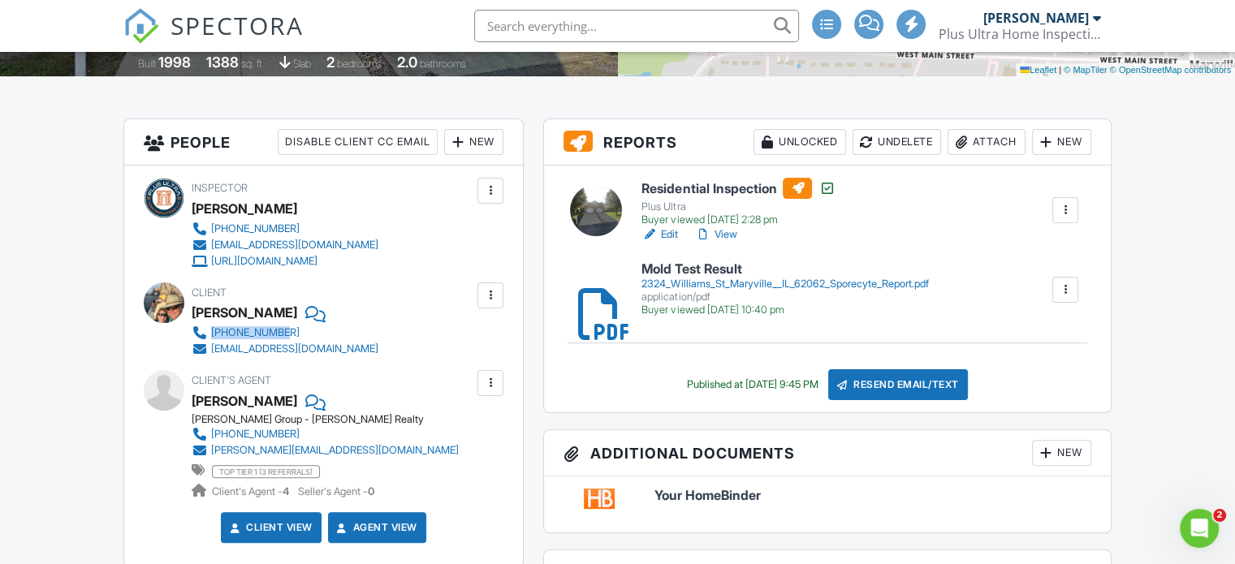
drag, startPoint x: 347, startPoint y: 333, endPoint x: 208, endPoint y: 331, distance: 138.8
click at [208, 331] on div "Client [PERSON_NAME] [PHONE_NUMBER] [EMAIL_ADDRESS][DOMAIN_NAME]" at bounding box center [324, 319] width 265 height 75
copy link "[PHONE_NUMBER]"
drag, startPoint x: 341, startPoint y: 348, endPoint x: 200, endPoint y: 345, distance: 140.5
click at [200, 345] on div "Client Joe Stricker 618-257-8910 jpstricker@icloud.com" at bounding box center [324, 319] width 265 height 75
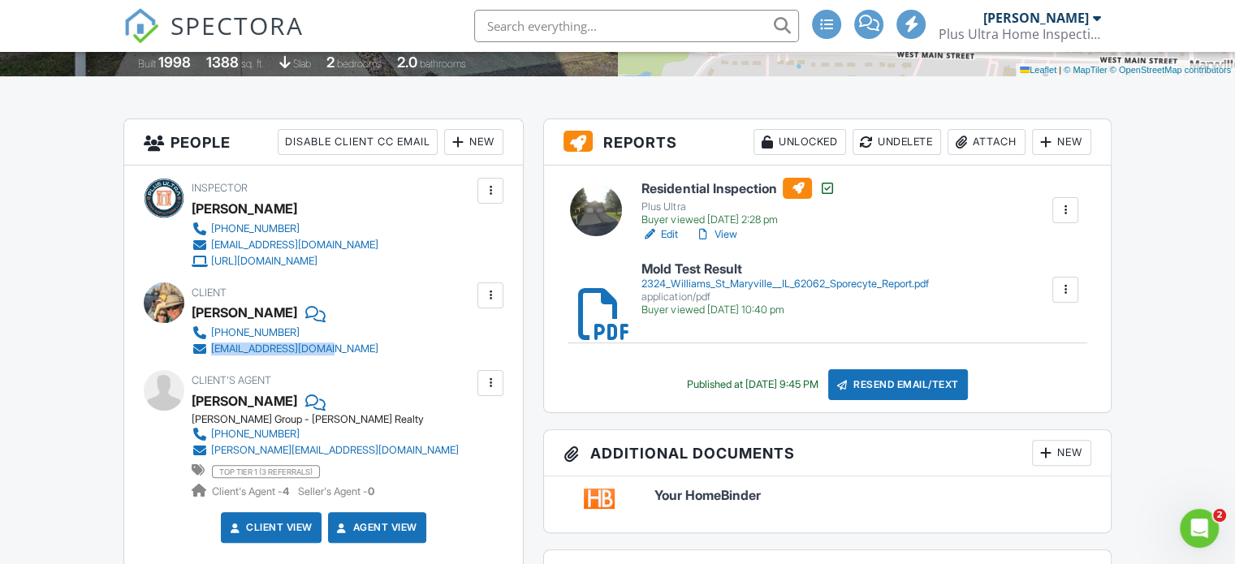
copy link "jpstricker@icloud.com"
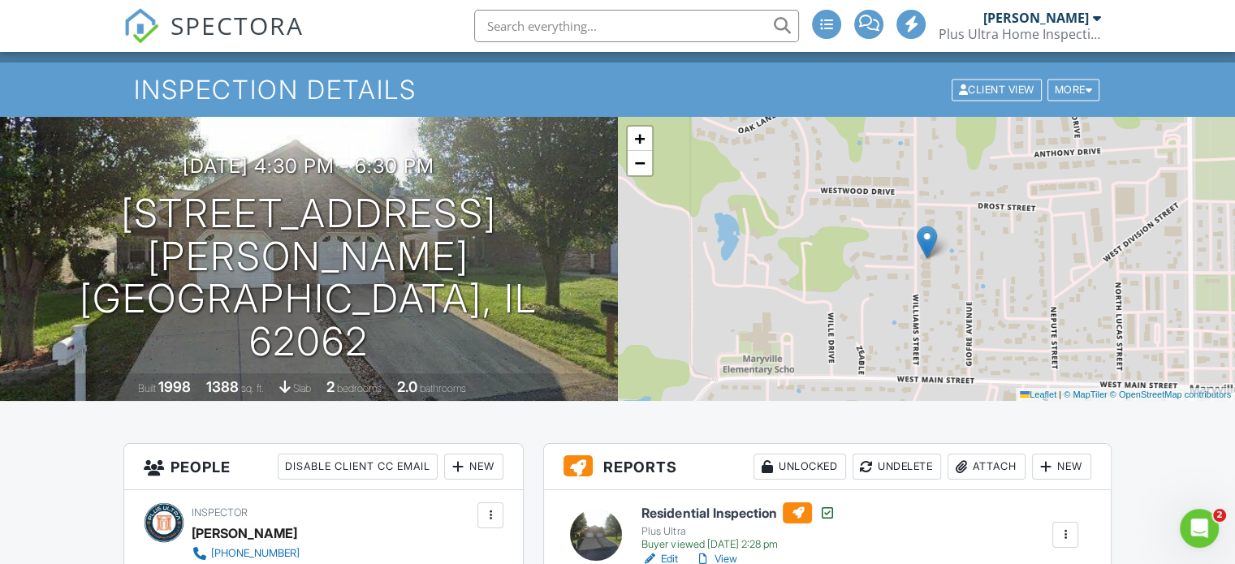
scroll to position [0, 0]
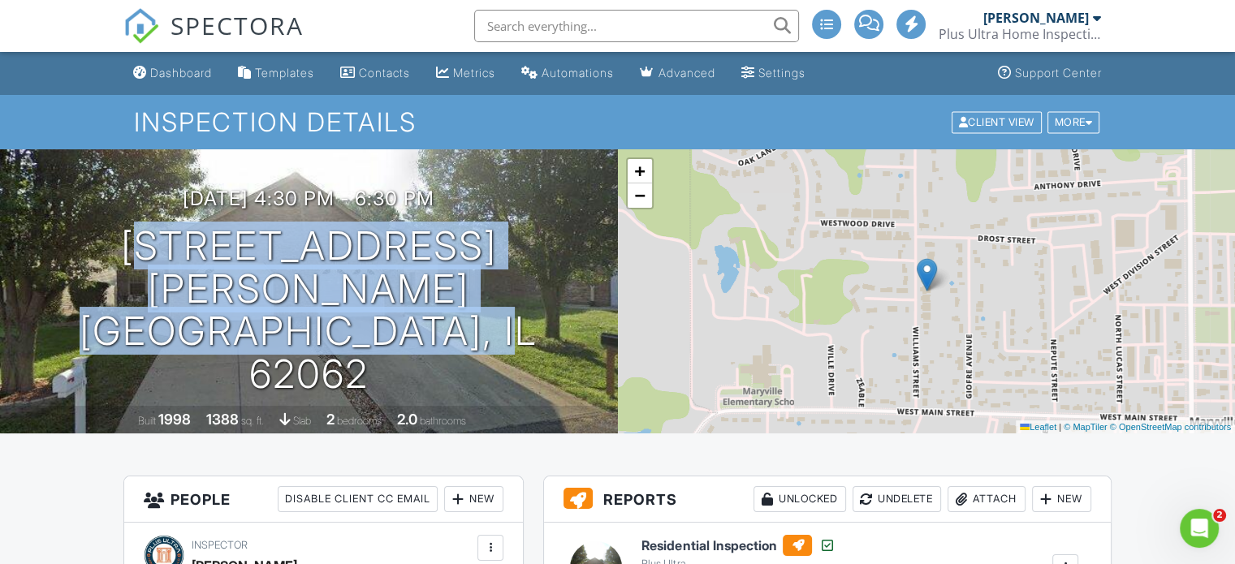
drag, startPoint x: 552, startPoint y: 338, endPoint x: 98, endPoint y: 304, distance: 455.0
click at [98, 304] on div "08/21/2025 4:30 pm - 6:30 pm 2324 Williams St Maryville, IL 62062" at bounding box center [309, 292] width 618 height 209
copy h1 "2324 Williams St Maryville, IL 62062"
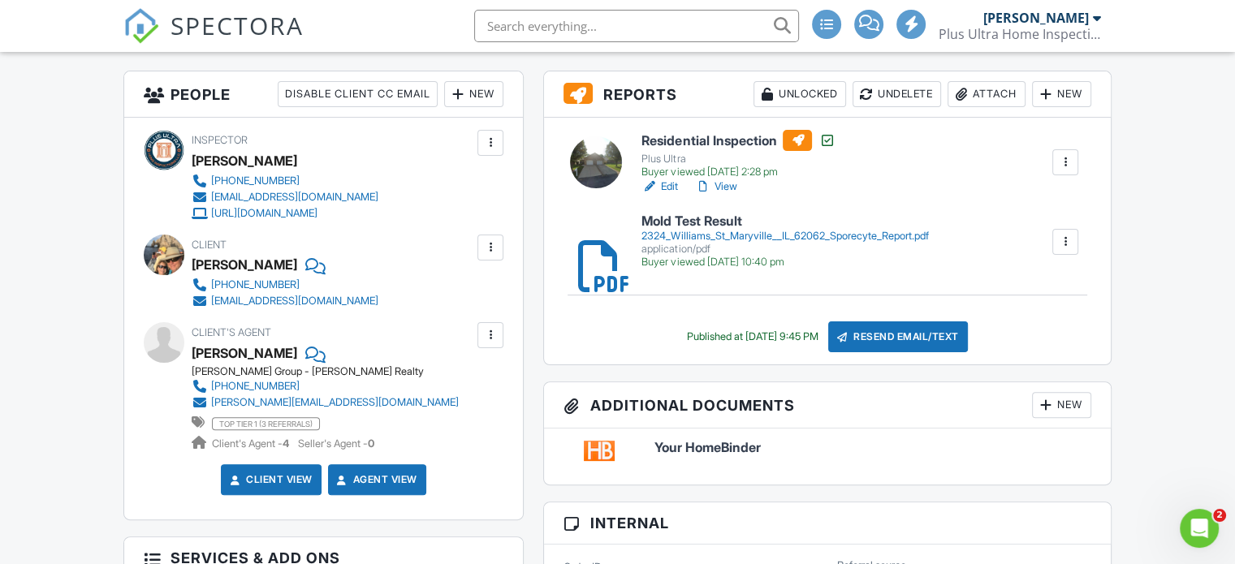
scroll to position [422, 0]
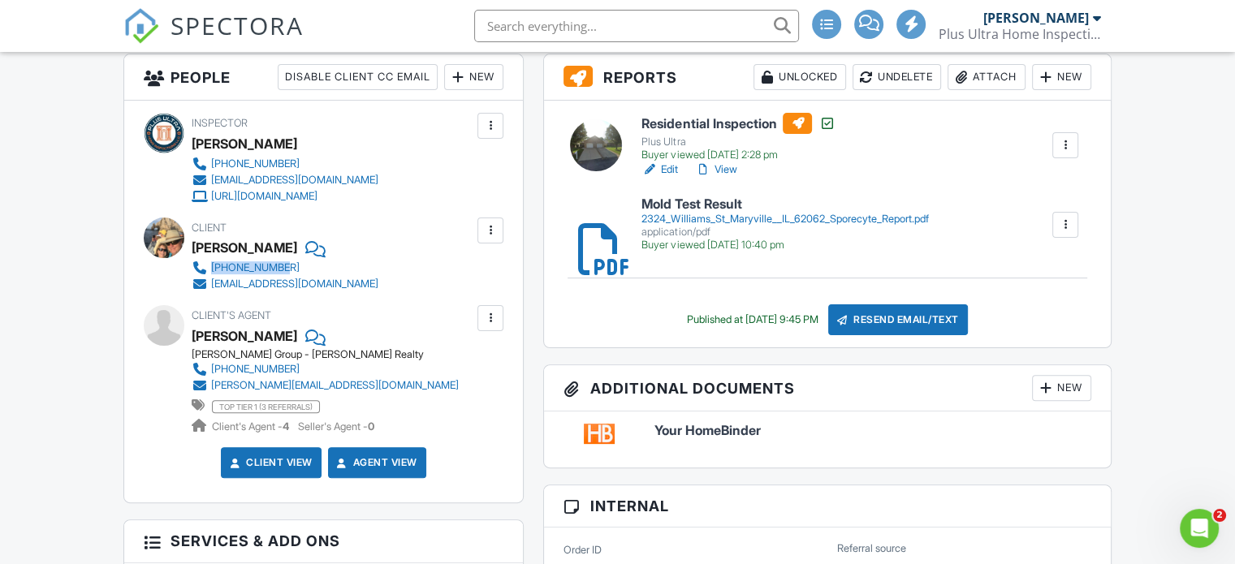
drag, startPoint x: 333, startPoint y: 268, endPoint x: 213, endPoint y: 267, distance: 120.1
click at [213, 267] on div "Client Joe Stricker 618-257-8910 jpstricker@icloud.com" at bounding box center [324, 255] width 265 height 75
copy div "618-257-8910"
drag, startPoint x: 373, startPoint y: 279, endPoint x: 211, endPoint y: 285, distance: 162.4
click at [211, 285] on div "Client Joe Stricker 618-257-8910 jpstricker@icloud.com" at bounding box center [324, 255] width 265 height 75
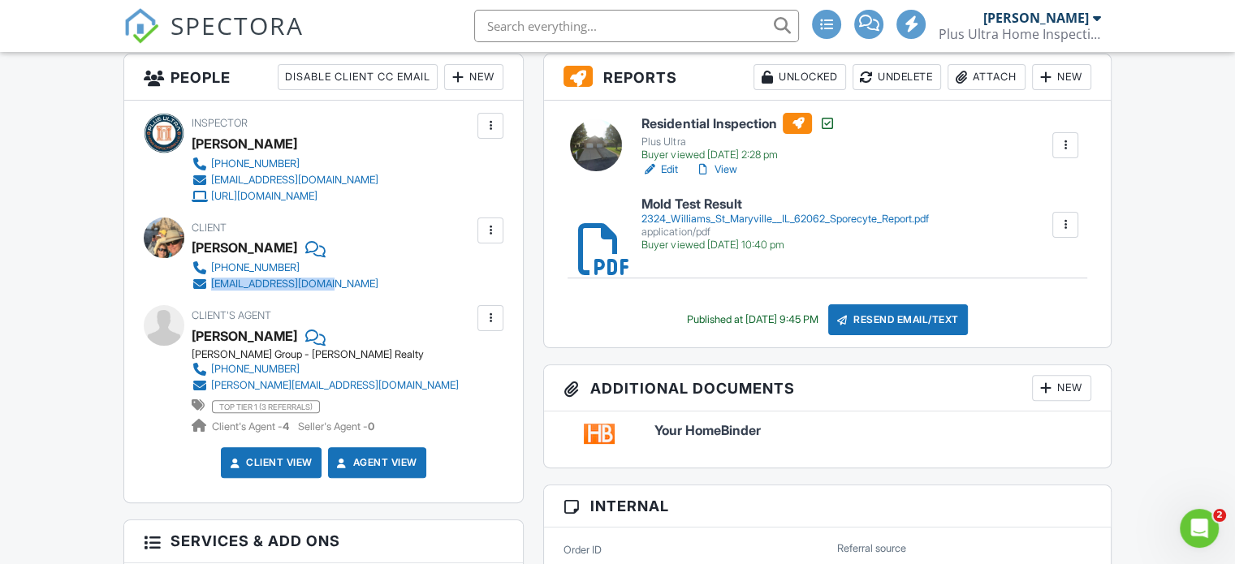
copy div "jpstricker@icloud.com"
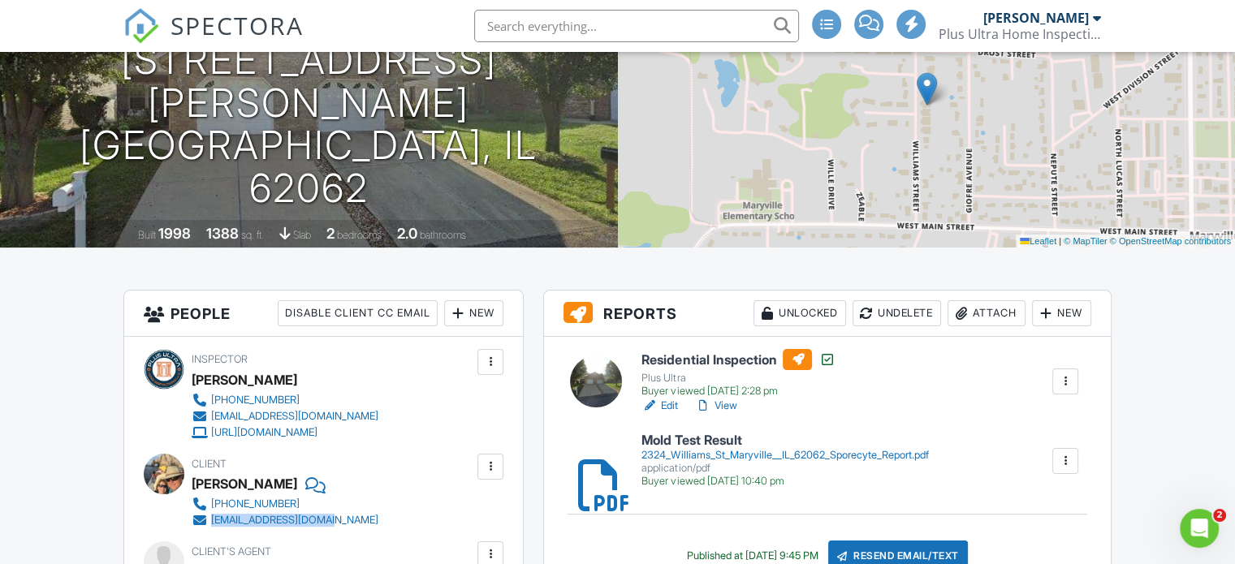
scroll to position [0, 0]
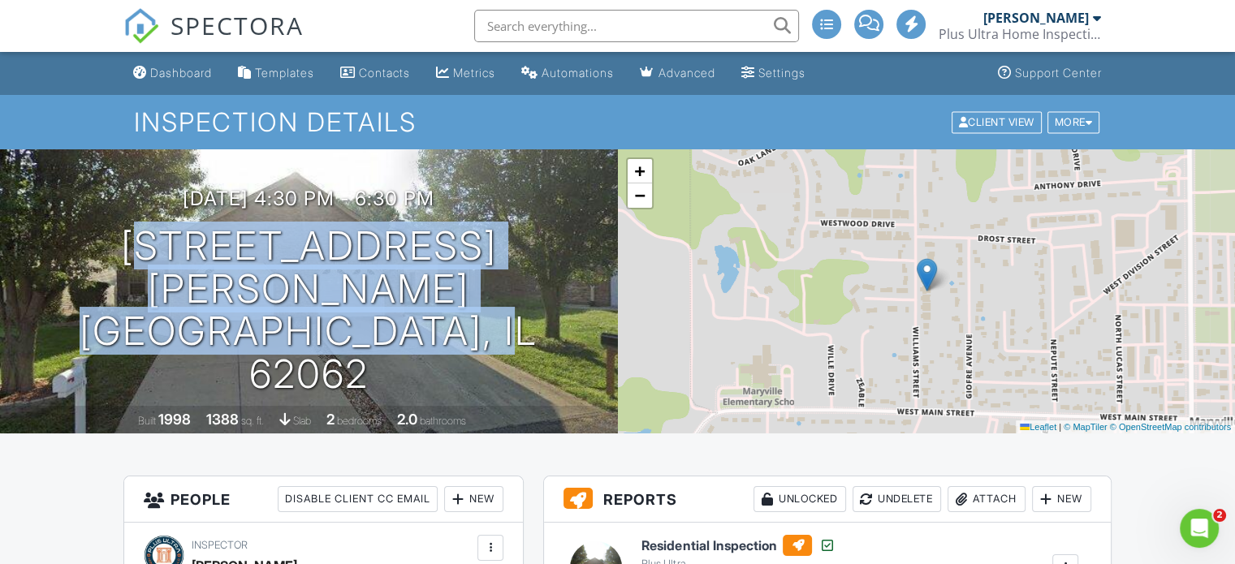
drag, startPoint x: 574, startPoint y: 341, endPoint x: 75, endPoint y: 295, distance: 500.5
click at [75, 295] on div "08/21/2025 4:30 pm - 6:30 pm 2324 Williams St Maryville, IL 62062" at bounding box center [309, 292] width 618 height 209
copy h1 "2324 Williams St Maryville, IL 62062"
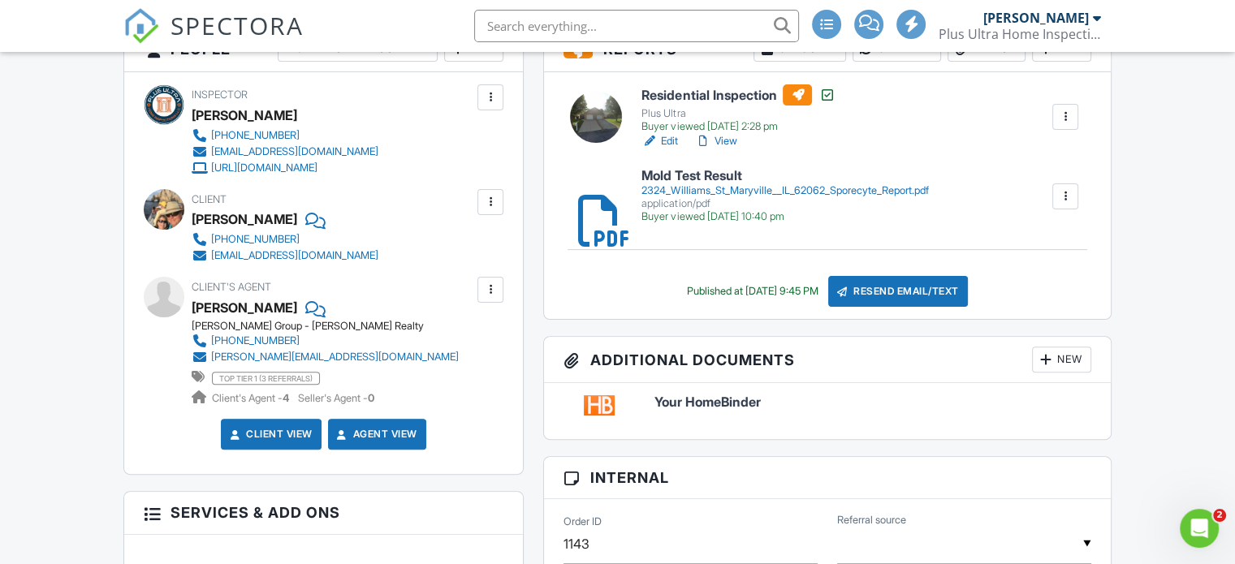
scroll to position [455, 0]
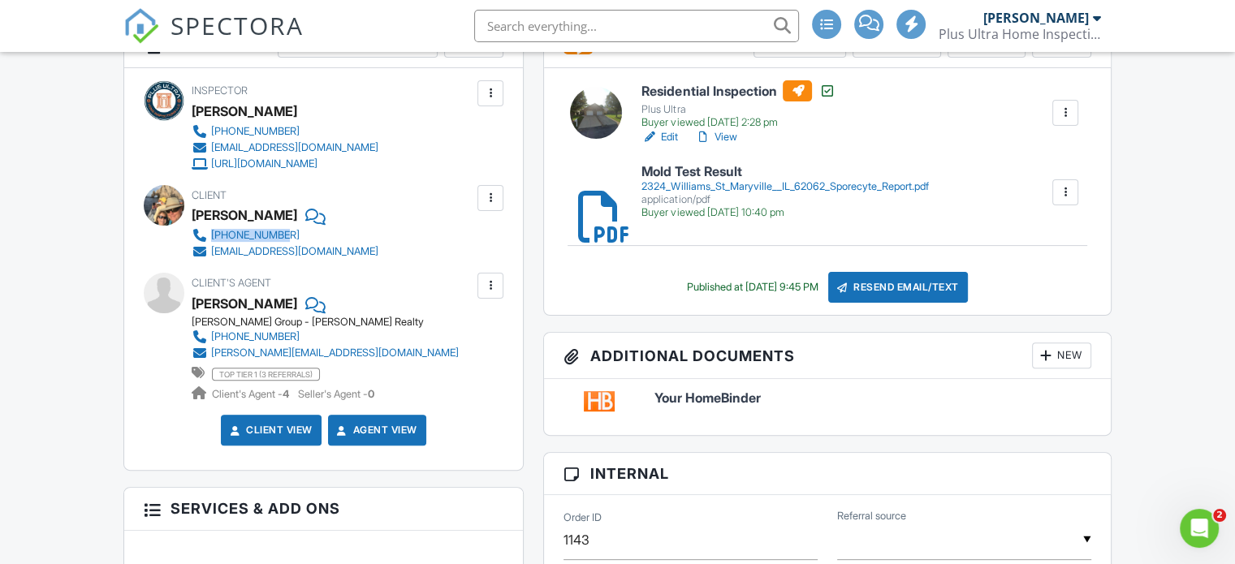
drag, startPoint x: 357, startPoint y: 230, endPoint x: 211, endPoint y: 236, distance: 146.3
click at [211, 236] on div "Client Joe Stricker 618-257-8910 jpstricker@icloud.com" at bounding box center [324, 222] width 265 height 75
copy div "618-257-8910"
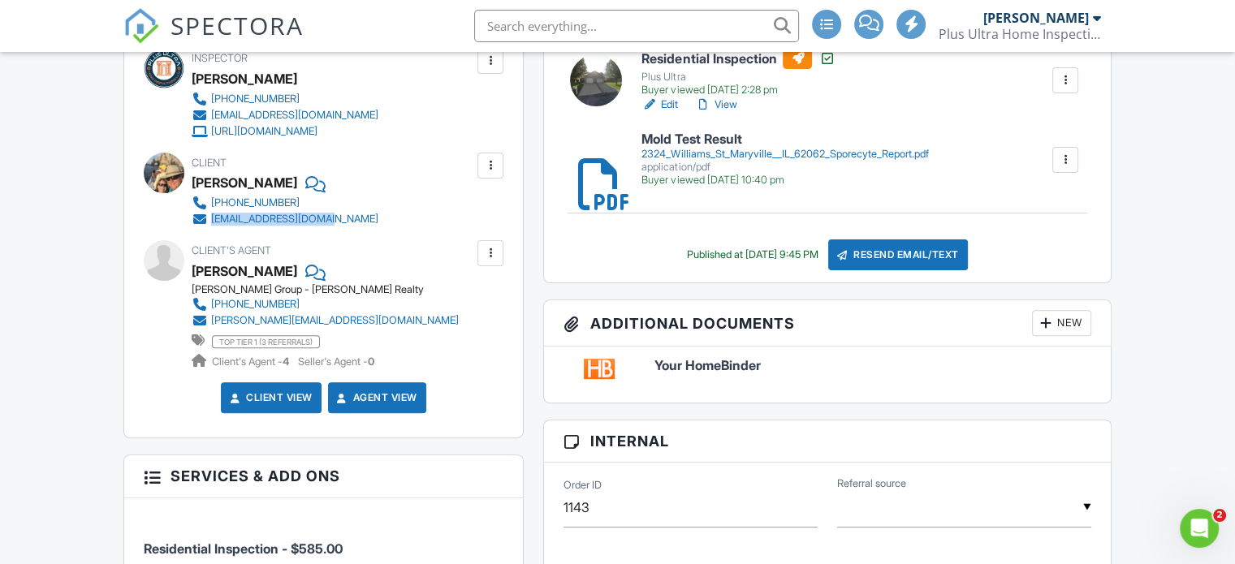
drag, startPoint x: 367, startPoint y: 221, endPoint x: 211, endPoint y: 221, distance: 155.8
click at [211, 221] on div "Client Joe Stricker 618-257-8910 jpstricker@icloud.com" at bounding box center [324, 190] width 265 height 75
copy div "jpstricker@icloud.com"
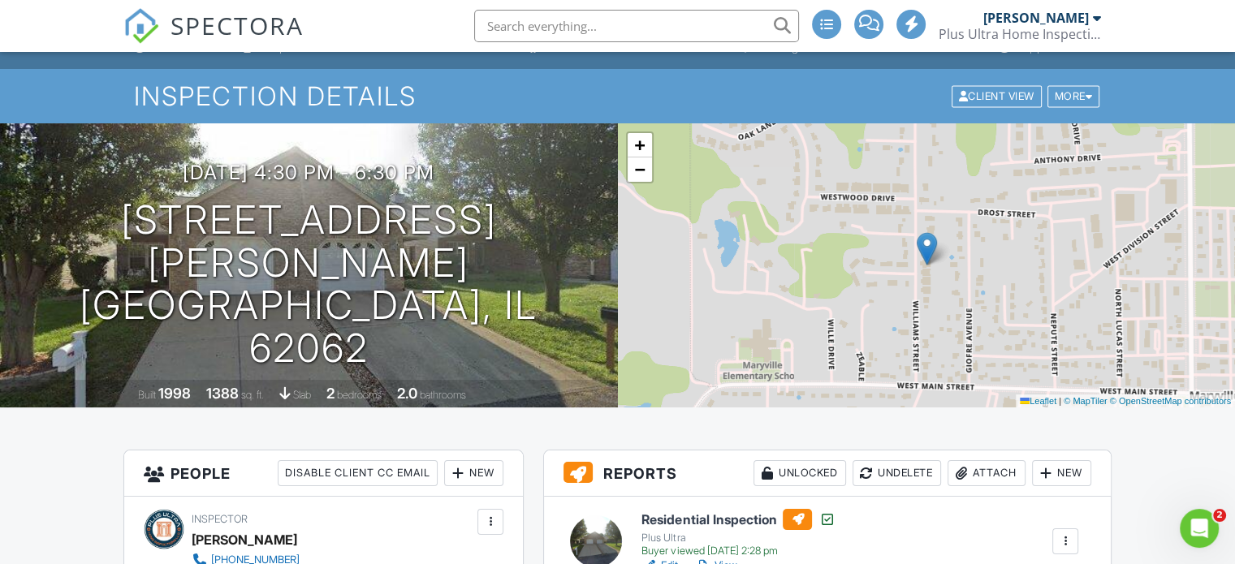
scroll to position [0, 0]
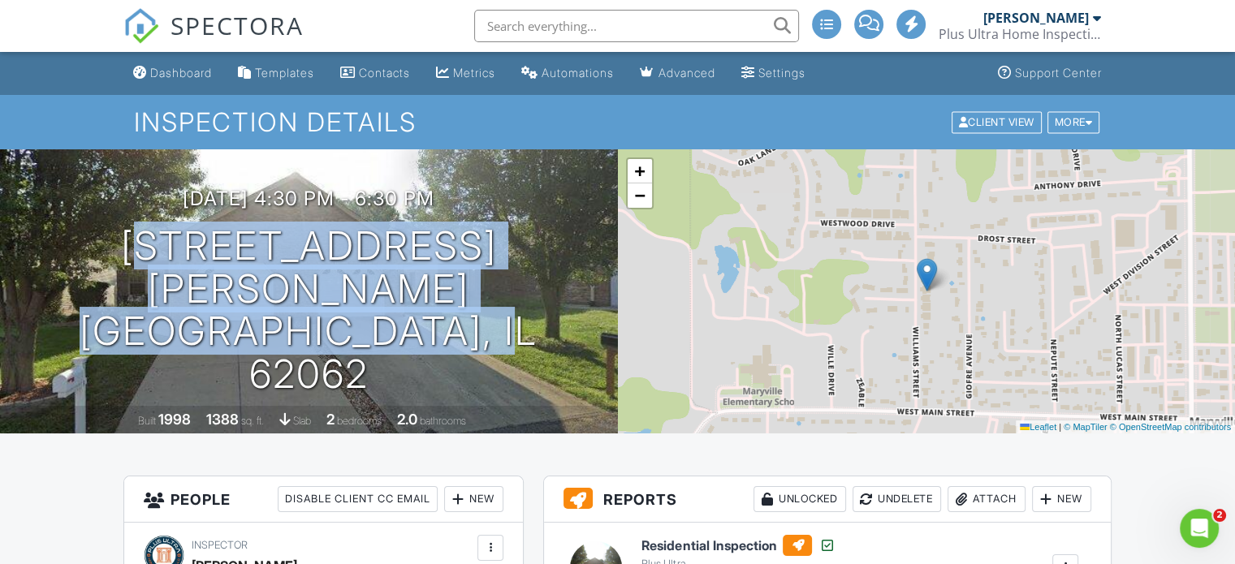
drag, startPoint x: 549, startPoint y: 340, endPoint x: 88, endPoint y: 286, distance: 463.4
click at [88, 286] on div "08/21/2025 4:30 pm - 6:30 pm 2324 Williams St Maryville, IL 62062" at bounding box center [309, 292] width 618 height 209
copy h1 "2324 Williams St Maryville, IL 62062"
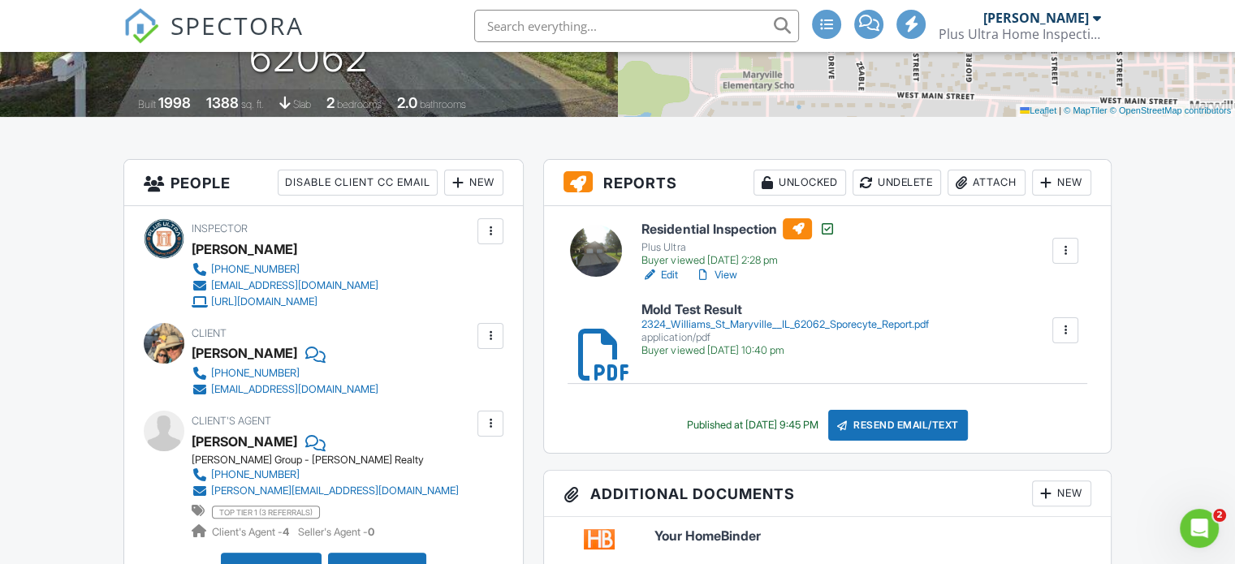
scroll to position [357, 0]
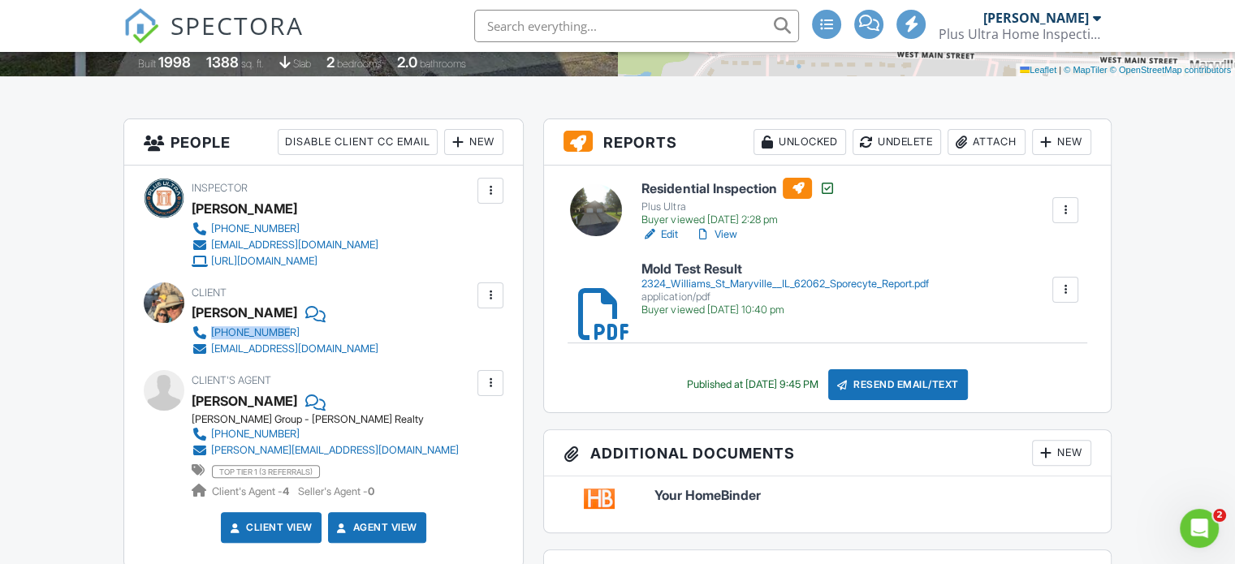
drag, startPoint x: 365, startPoint y: 331, endPoint x: 211, endPoint y: 330, distance: 154.2
click at [211, 330] on div "Client Joe Stricker 618-257-8910 jpstricker@icloud.com" at bounding box center [324, 319] width 265 height 75
drag, startPoint x: 356, startPoint y: 347, endPoint x: 211, endPoint y: 351, distance: 144.5
click at [211, 351] on div "Client Joe Stricker 618-257-8910 jpstricker@icloud.com" at bounding box center [324, 319] width 265 height 75
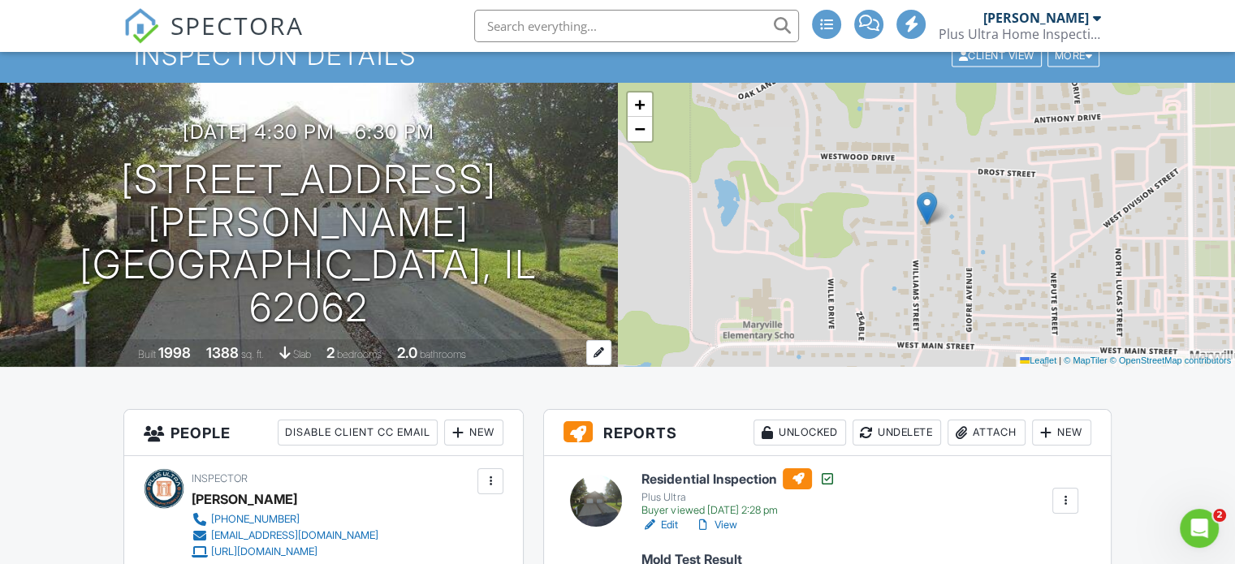
scroll to position [65, 0]
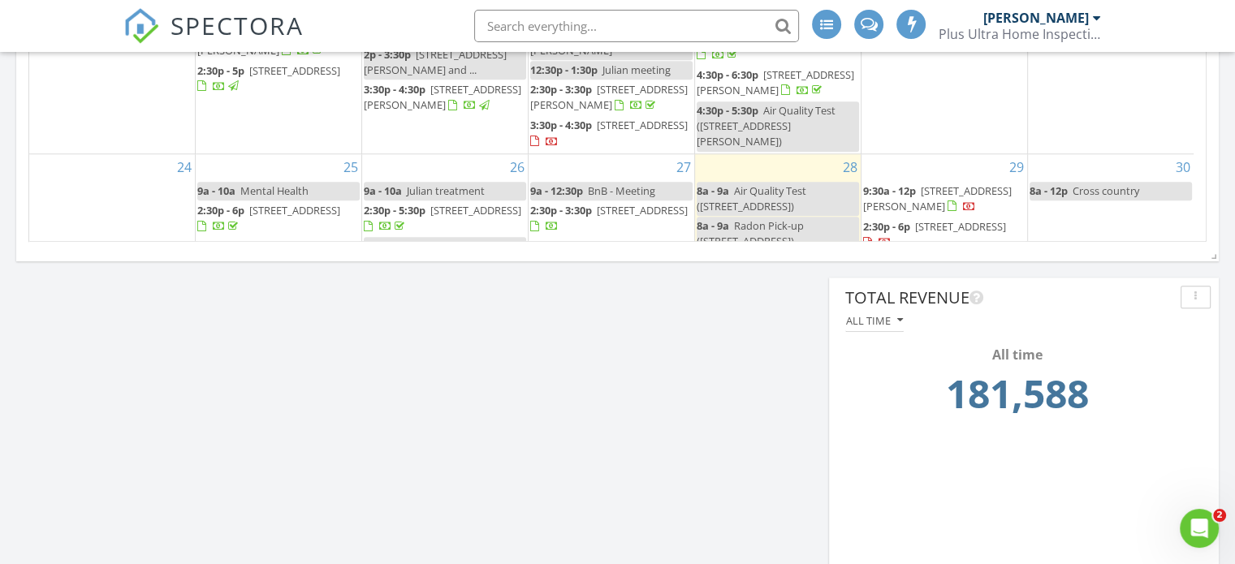
scroll to position [127, 0]
click at [256, 201] on span "319 N Union St, Staunton 62088" at bounding box center [294, 208] width 91 height 15
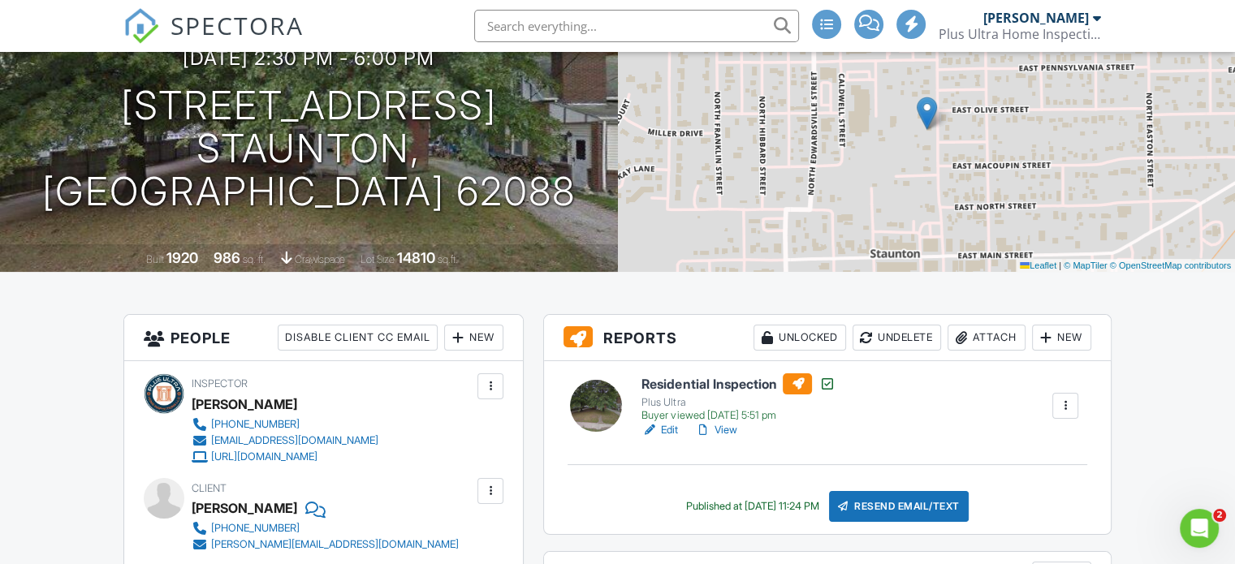
scroll to position [162, 0]
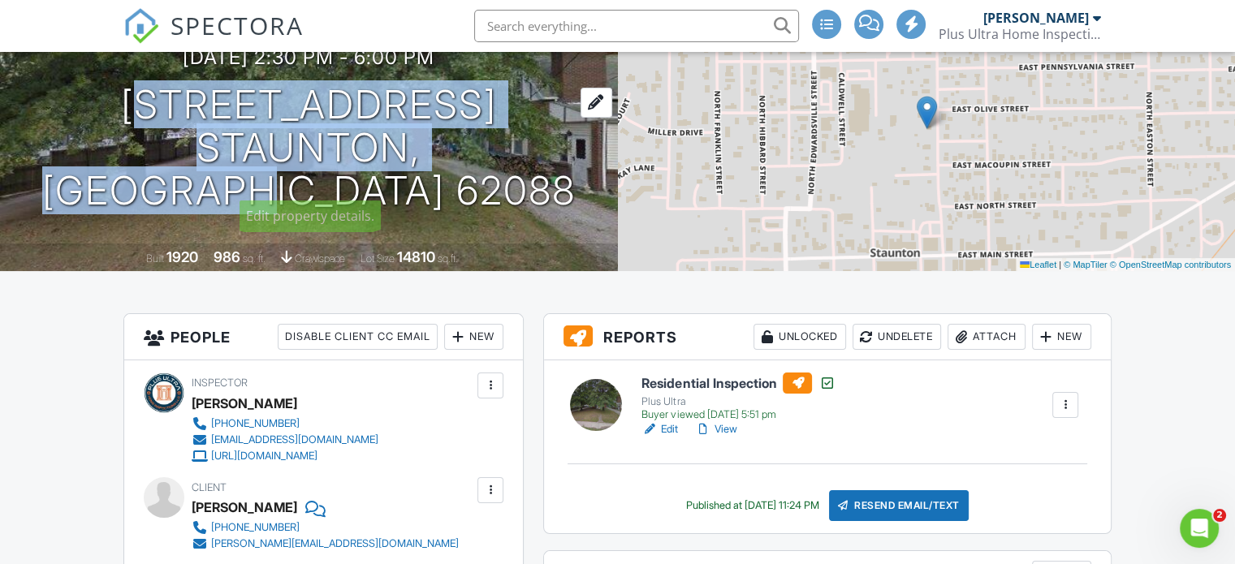
drag, startPoint x: 584, startPoint y: 169, endPoint x: 160, endPoint y: 126, distance: 426.7
click at [160, 126] on div "08/25/2025 2:30 pm - 6:00 pm 319 N Union St Staunton, IL 62088" at bounding box center [309, 129] width 618 height 166
copy h1 "319 N Union St Staunton, IL 62088"
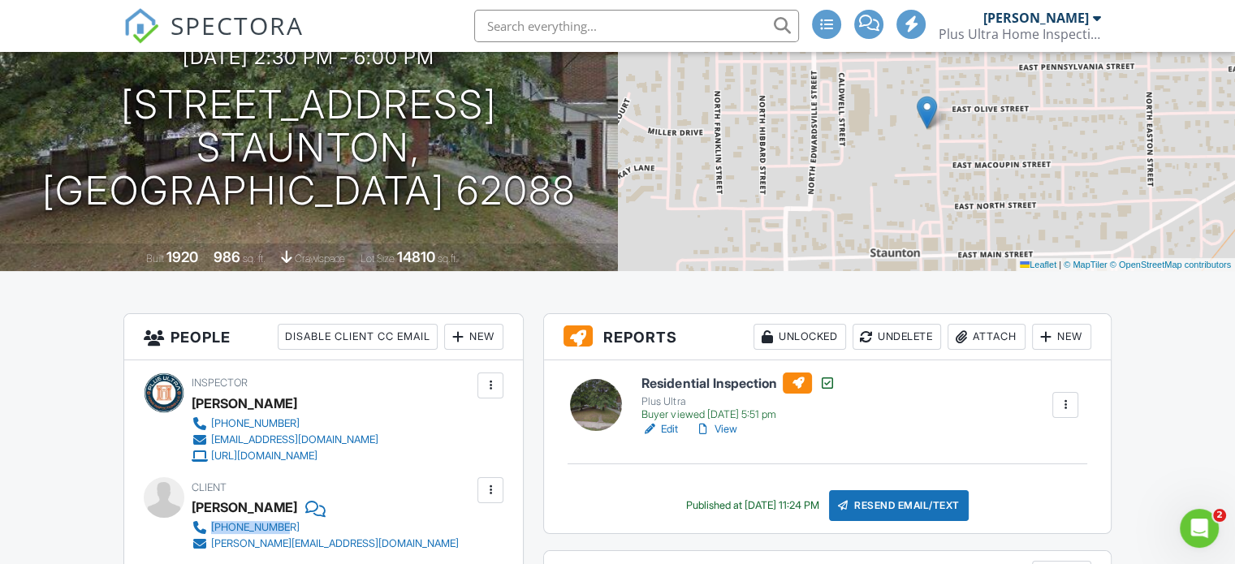
drag, startPoint x: 356, startPoint y: 525, endPoint x: 213, endPoint y: 528, distance: 142.9
click at [213, 528] on div "Client Dawn Rudy 512-297-5694 rudy.dawn4@gmail.com" at bounding box center [364, 514] width 345 height 75
copy div "512-297-5694"
drag, startPoint x: 363, startPoint y: 543, endPoint x: 210, endPoint y: 545, distance: 152.6
click at [210, 545] on div "Client Dawn Rudy 512-297-5694 rudy.dawn4@gmail.com" at bounding box center [364, 514] width 345 height 75
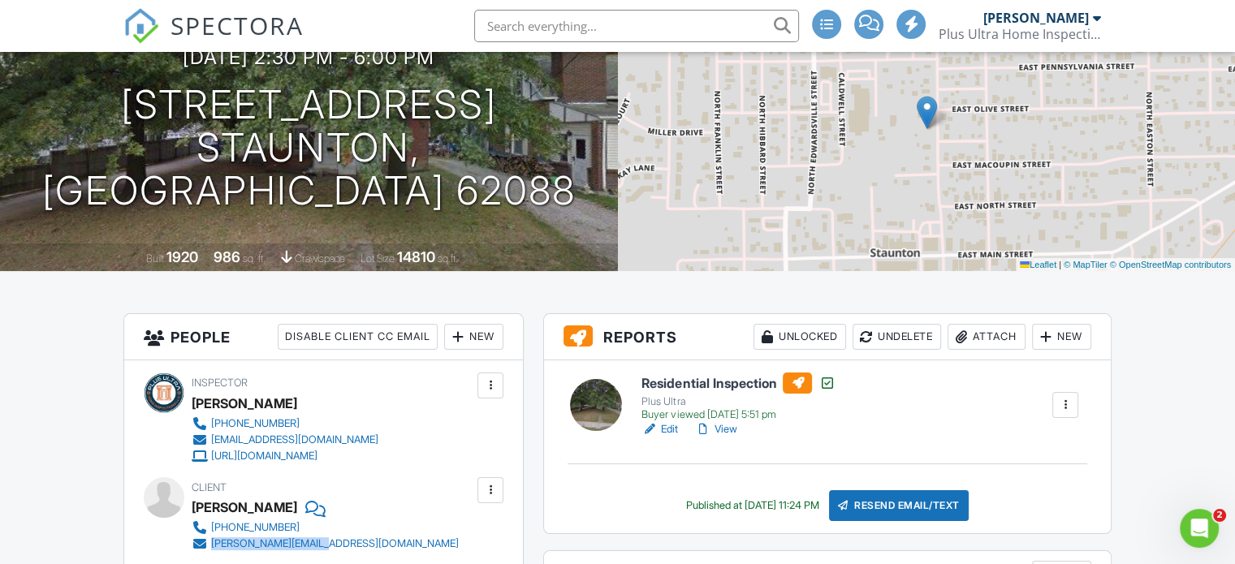
copy div "rudy.dawn4@gmail.com"
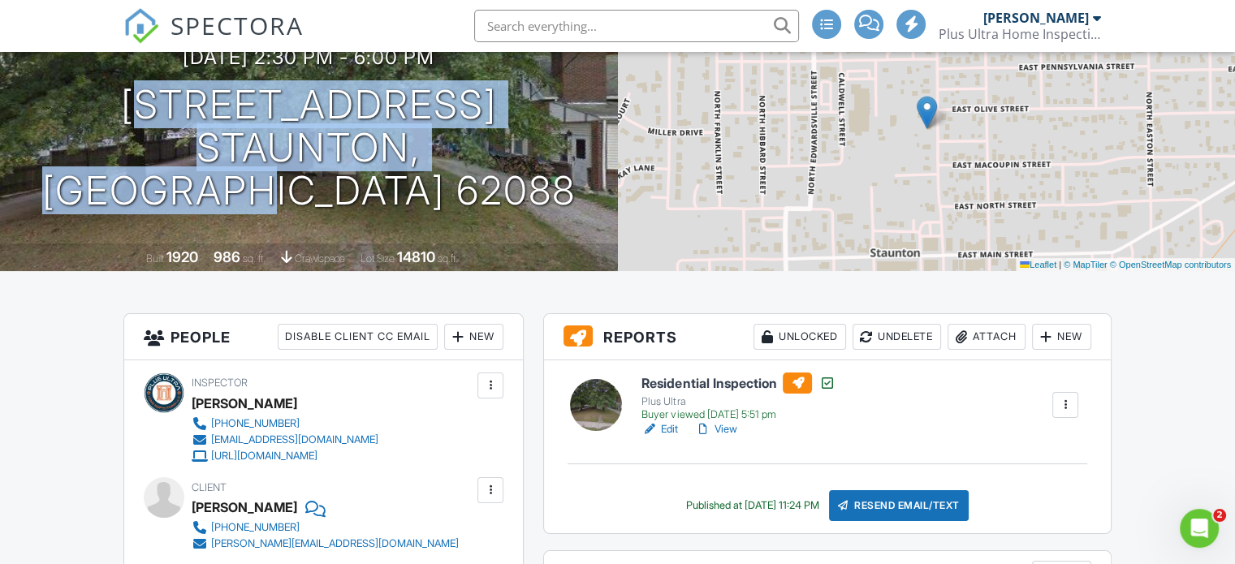
drag, startPoint x: 554, startPoint y: 179, endPoint x: 98, endPoint y: 106, distance: 461.9
click at [98, 106] on div "08/25/2025 2:30 pm - 6:00 pm 319 N Union St Staunton, IL 62088" at bounding box center [309, 129] width 618 height 166
copy h1 "319 N Union St Staunton, IL 62088"
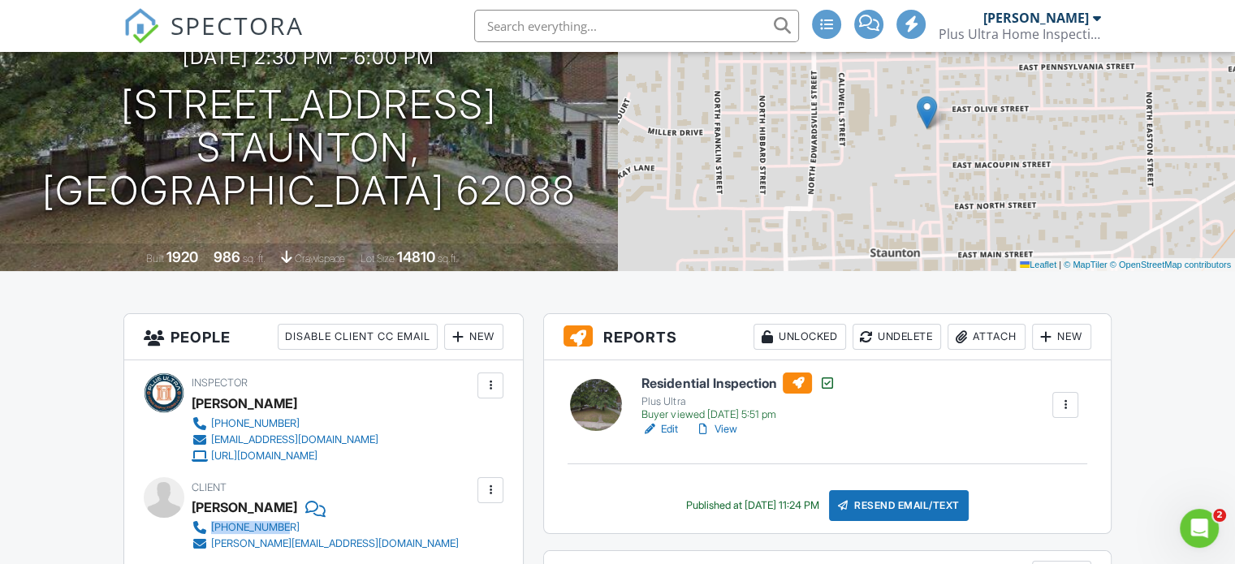
drag, startPoint x: 340, startPoint y: 525, endPoint x: 211, endPoint y: 527, distance: 129.1
click at [211, 527] on div "512-297-5694 rudy.dawn4@gmail.com" at bounding box center [332, 535] width 280 height 32
copy div "512-297-5694"
drag, startPoint x: 358, startPoint y: 541, endPoint x: 211, endPoint y: 550, distance: 147.2
click at [211, 550] on div "Client Dawn Rudy 512-297-5694 rudy.dawn4@gmail.com" at bounding box center [364, 514] width 345 height 75
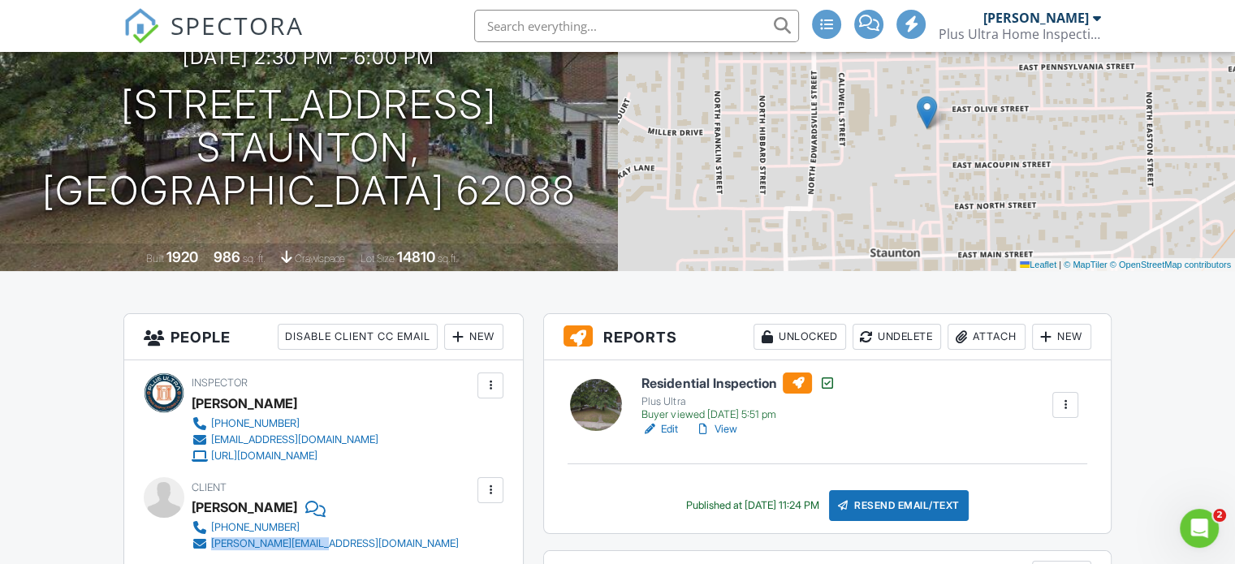
copy div "rudy.dawn4@gmail.com"
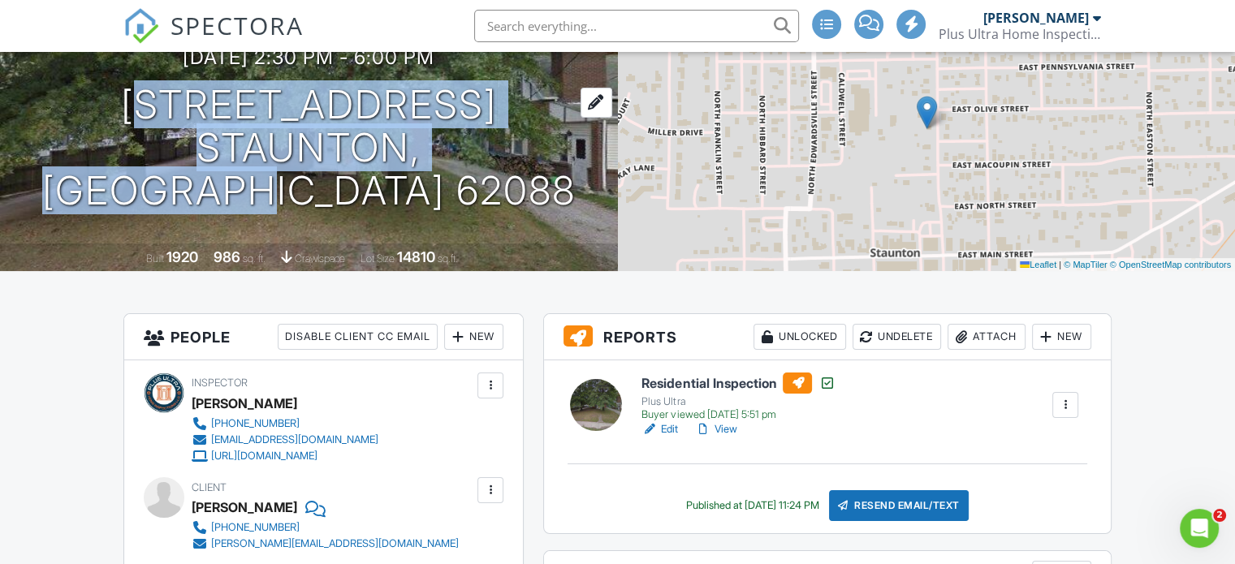
drag, startPoint x: 551, startPoint y: 165, endPoint x: 131, endPoint y: 138, distance: 421.3
click at [131, 138] on div "08/25/2025 2:30 pm - 6:00 pm 319 N Union St Staunton, IL 62088" at bounding box center [309, 129] width 618 height 166
copy h1 "319 N Union St Staunton, IL 62088"
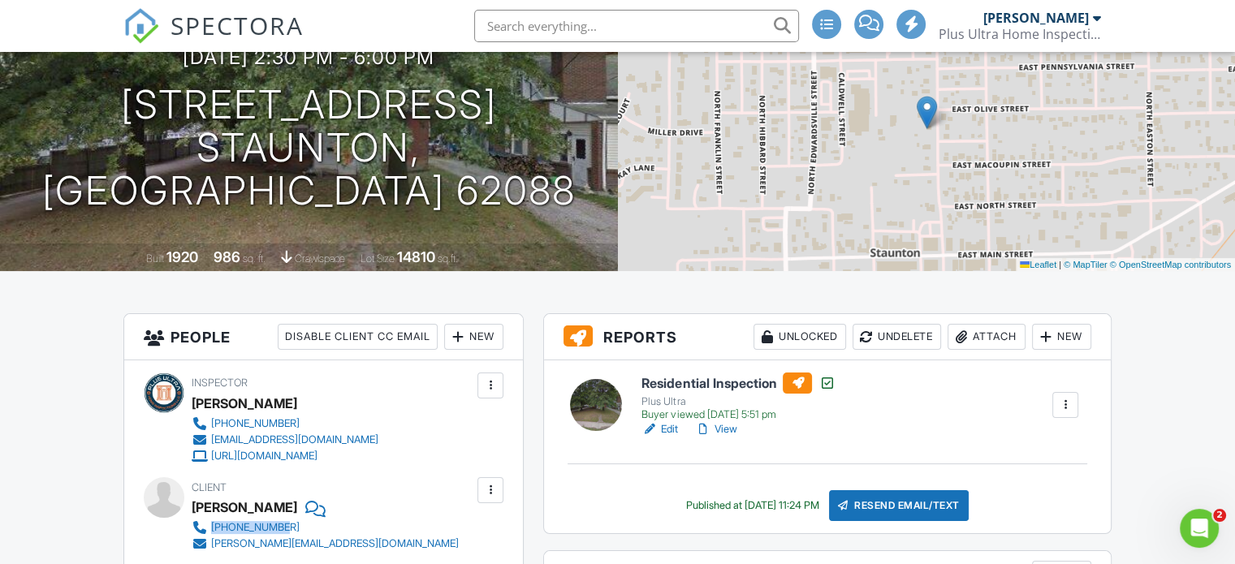
drag, startPoint x: 349, startPoint y: 522, endPoint x: 211, endPoint y: 525, distance: 138.0
click at [211, 525] on div "Client Dawn Rudy 512-297-5694 rudy.dawn4@gmail.com" at bounding box center [364, 514] width 345 height 75
copy div "512-297-5694"
drag, startPoint x: 356, startPoint y: 552, endPoint x: 212, endPoint y: 548, distance: 144.5
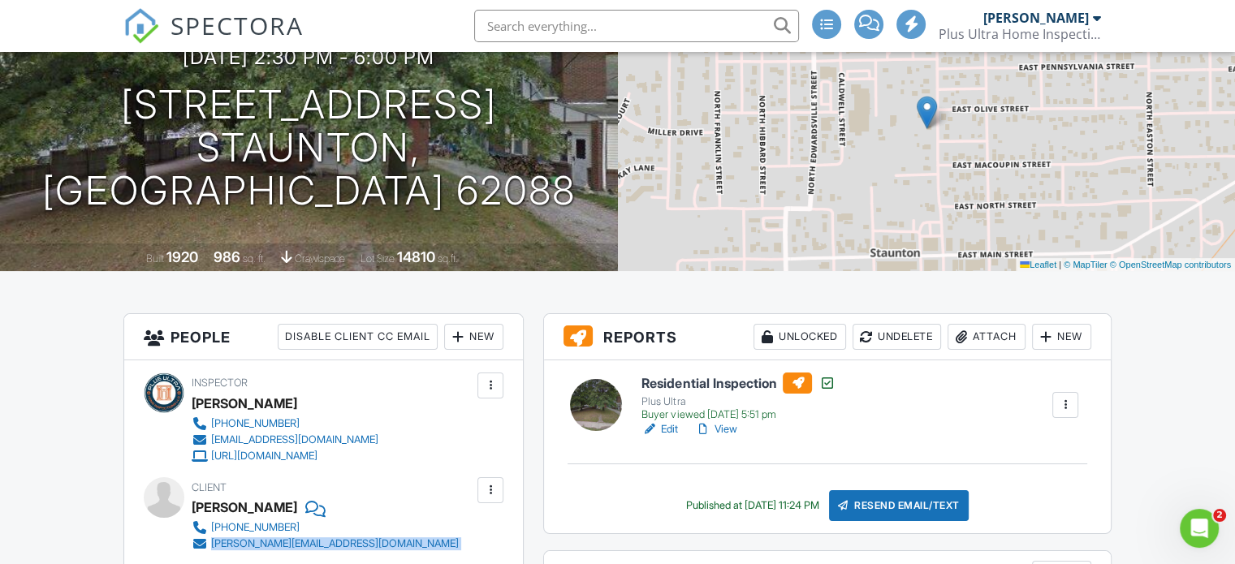
copy div "rudy.dawn4@gmail.com Edit Update Agent Confirm agent deletion This will remove …"
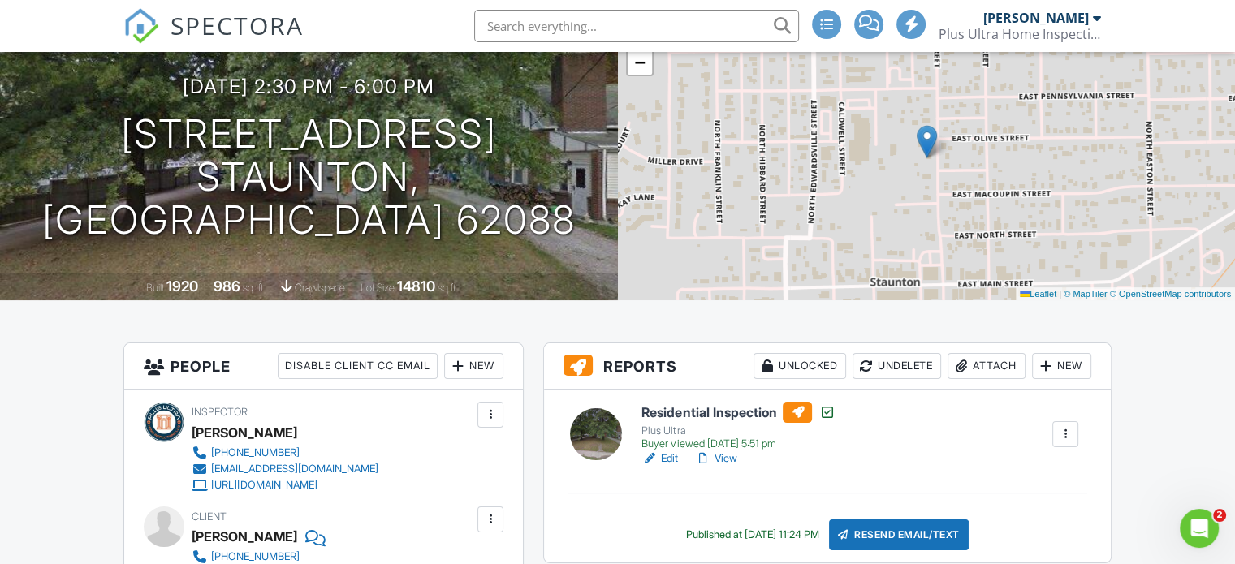
scroll to position [130, 0]
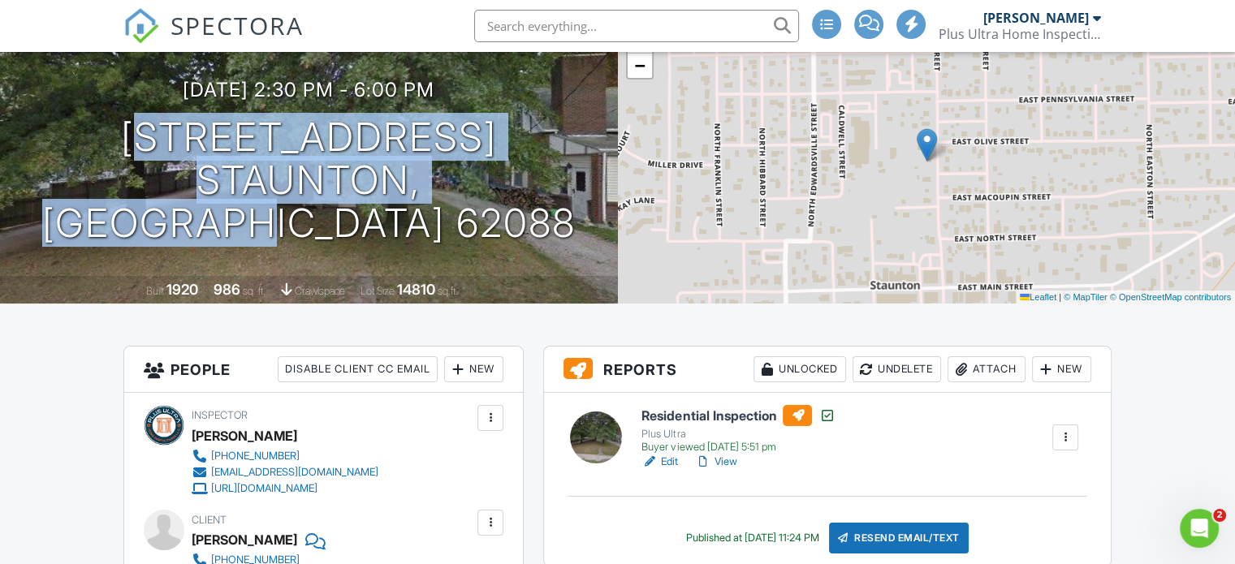
drag, startPoint x: 568, startPoint y: 209, endPoint x: 80, endPoint y: 144, distance: 492.1
click at [80, 144] on div "08/25/2025 2:30 pm - 6:00 pm 319 N Union St Staunton, IL 62088" at bounding box center [309, 162] width 618 height 166
copy h1 "319 N Union St Staunton, IL 62088"
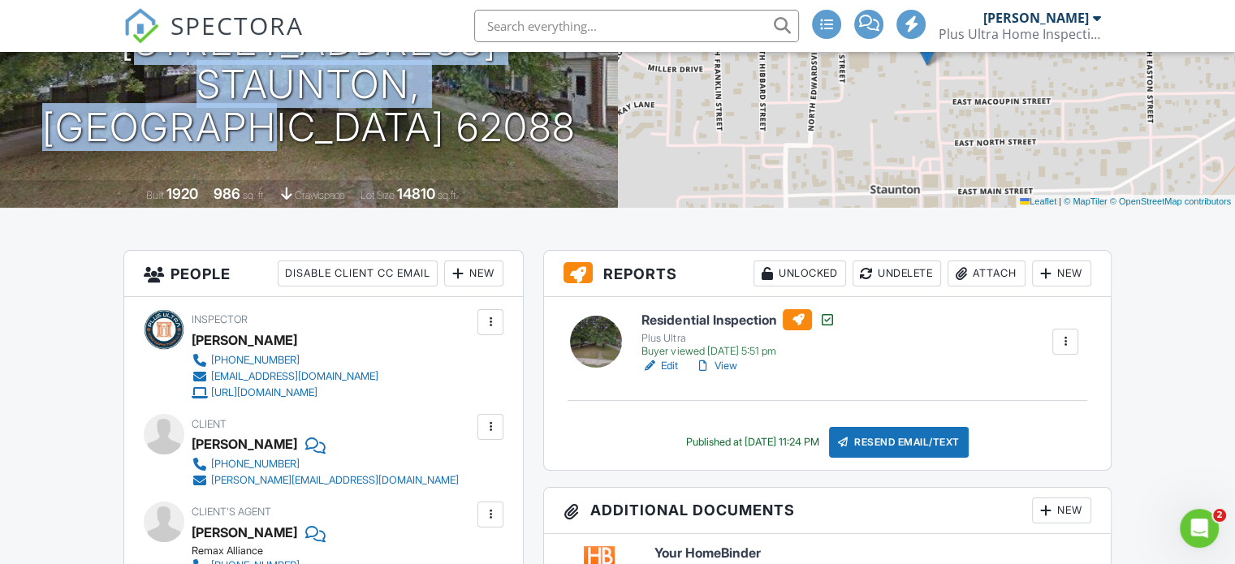
scroll to position [227, 0]
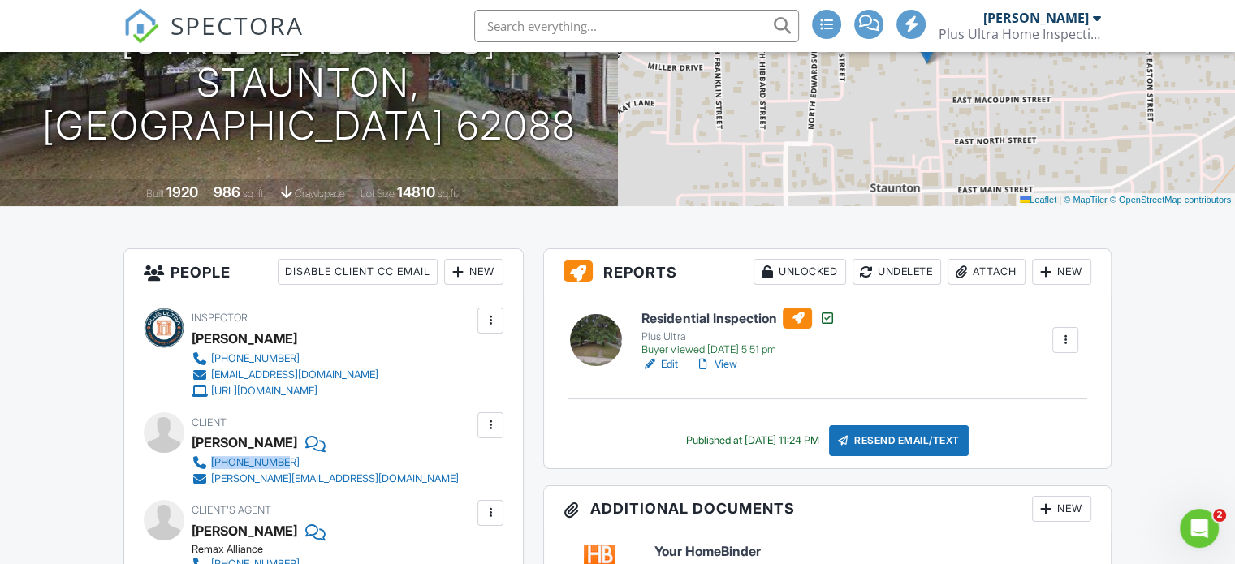
drag, startPoint x: 372, startPoint y: 455, endPoint x: 192, endPoint y: 456, distance: 180.2
click at [192, 456] on div "Client Dawn Rudy 512-297-5694 rudy.dawn4@gmail.com" at bounding box center [364, 449] width 345 height 75
drag, startPoint x: 356, startPoint y: 473, endPoint x: 213, endPoint y: 478, distance: 142.1
click at [213, 478] on div "Client Dawn Rudy 512-297-5694 rudy.dawn4@gmail.com" at bounding box center [364, 449] width 345 height 75
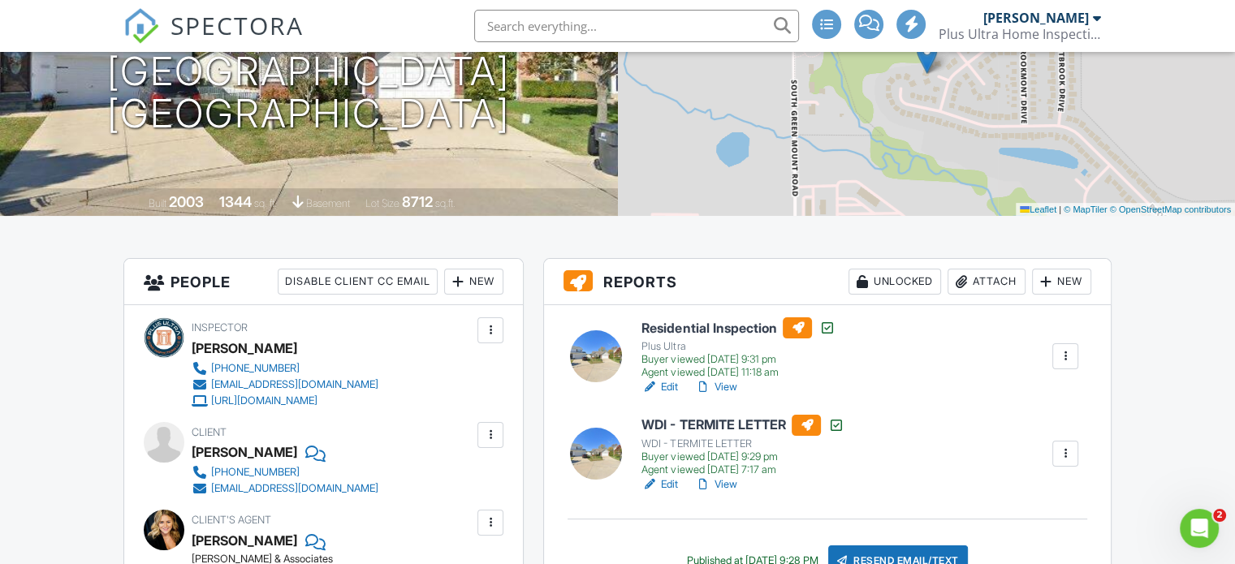
scroll to position [200, 0]
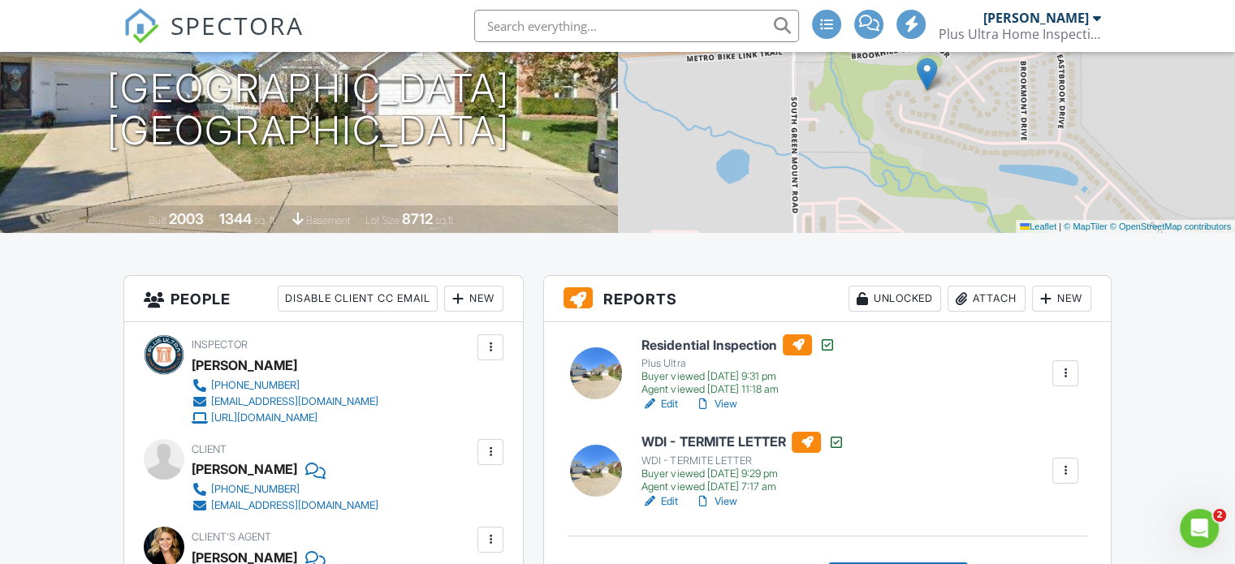
click at [728, 401] on link "View" at bounding box center [715, 404] width 42 height 16
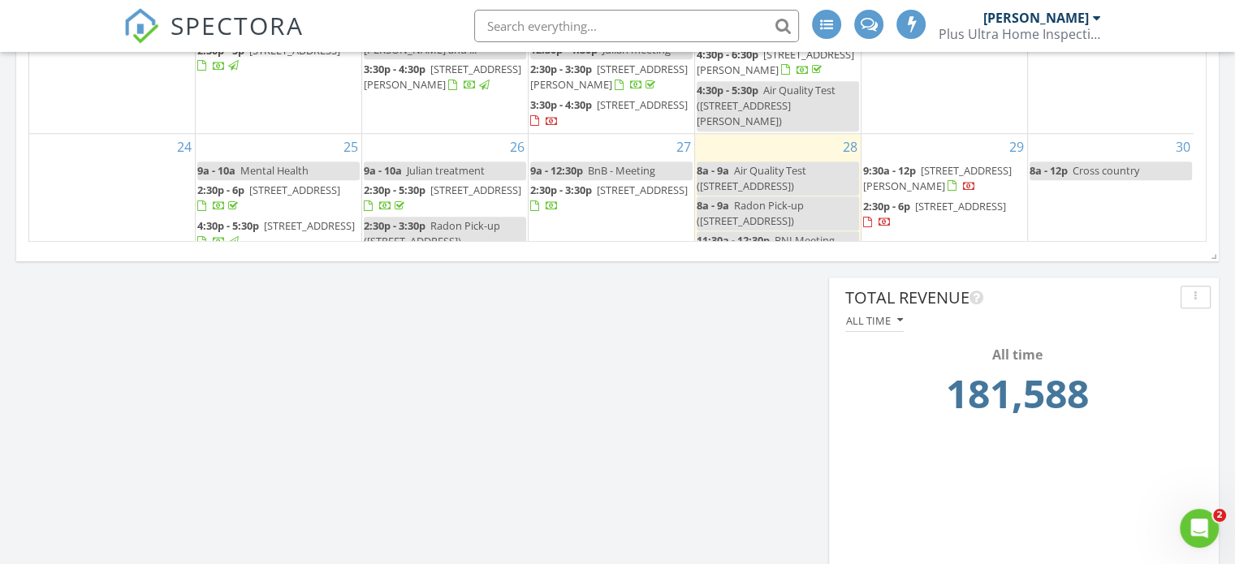
scroll to position [147, 0]
click at [494, 182] on span "2664 Brookrun Dr, Belleville 62221" at bounding box center [475, 189] width 91 height 15
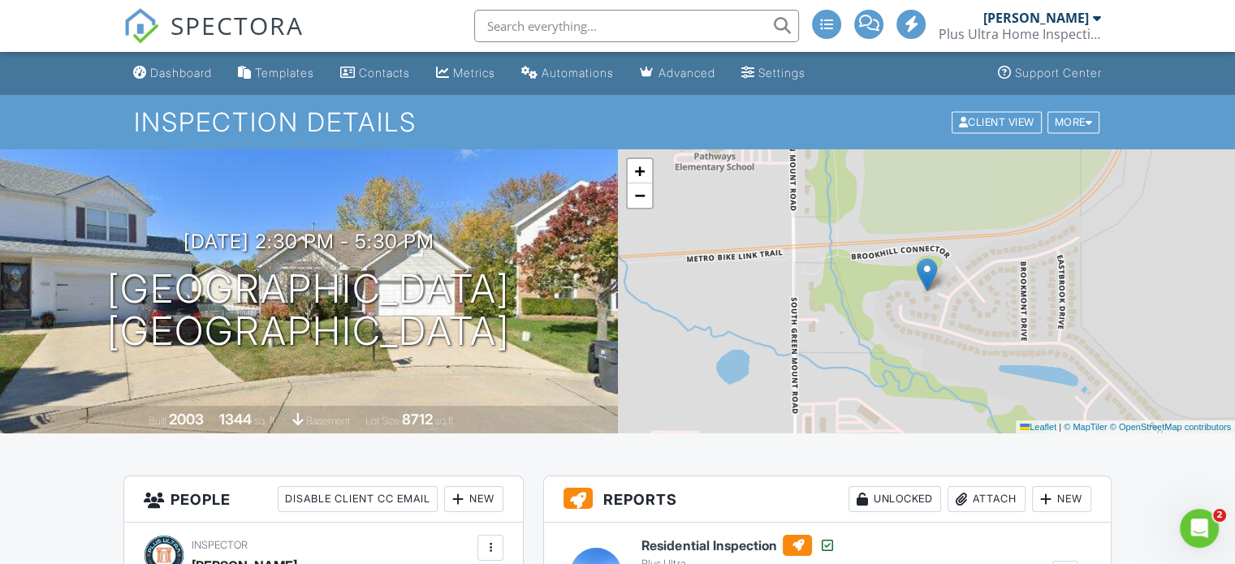
drag, startPoint x: 563, startPoint y: 330, endPoint x: 92, endPoint y: 300, distance: 471.8
click at [92, 300] on div "[DATE] 2:30 pm - 5:30 pm [STREET_ADDRESS] [GEOGRAPHIC_DATA], IL 62221" at bounding box center [309, 292] width 618 height 123
copy h1 "[STREET_ADDRESS][PERSON_NAME]"
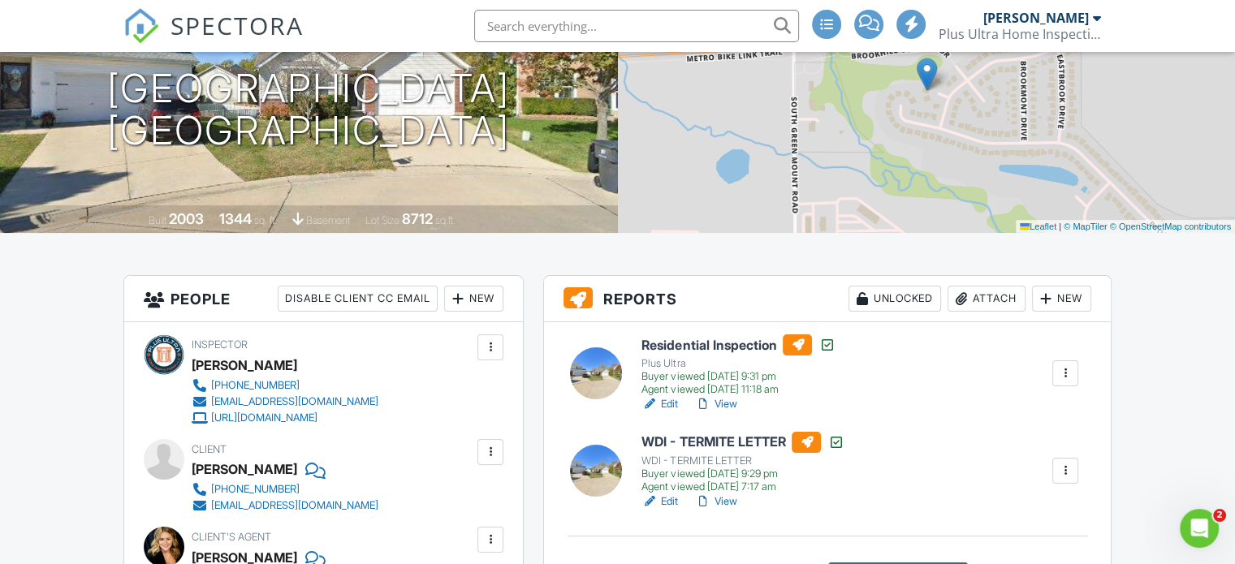
scroll to position [357, 0]
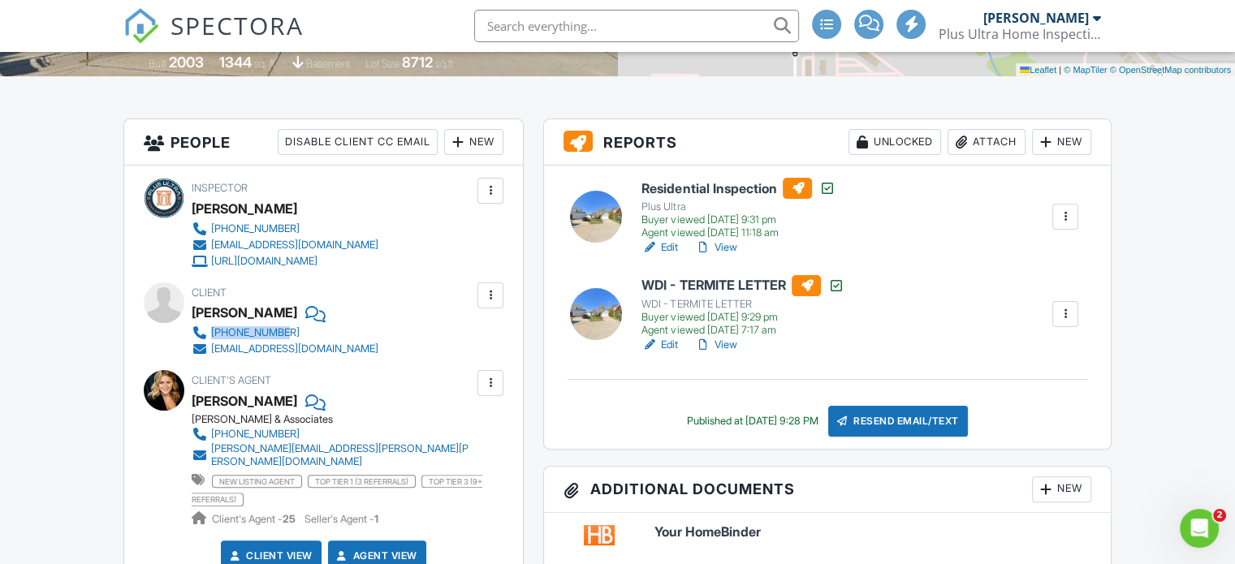
drag, startPoint x: 416, startPoint y: 330, endPoint x: 209, endPoint y: 334, distance: 206.2
click at [209, 334] on div "Client [PERSON_NAME] [PHONE_NUMBER] [EMAIL_ADDRESS][DOMAIN_NAME]" at bounding box center [324, 319] width 265 height 75
copy div "[PHONE_NUMBER]"
drag, startPoint x: 403, startPoint y: 349, endPoint x: 209, endPoint y: 351, distance: 193.2
click at [209, 351] on div "Client [PERSON_NAME] [PHONE_NUMBER] [EMAIL_ADDRESS][DOMAIN_NAME]" at bounding box center [324, 319] width 265 height 75
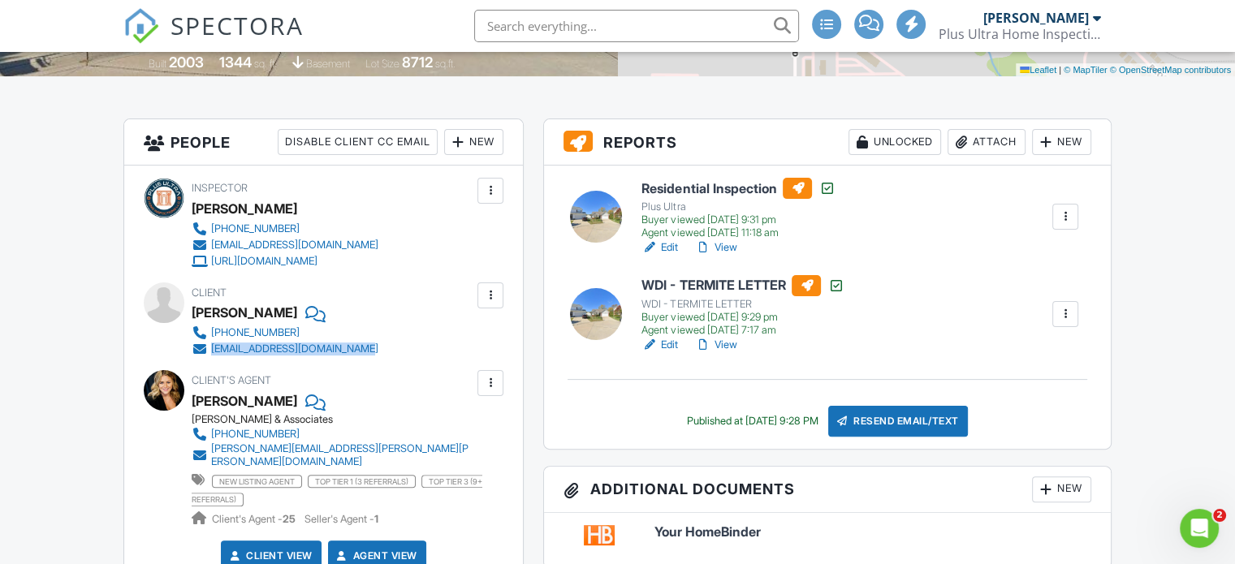
copy div "[EMAIL_ADDRESS][DOMAIN_NAME]"
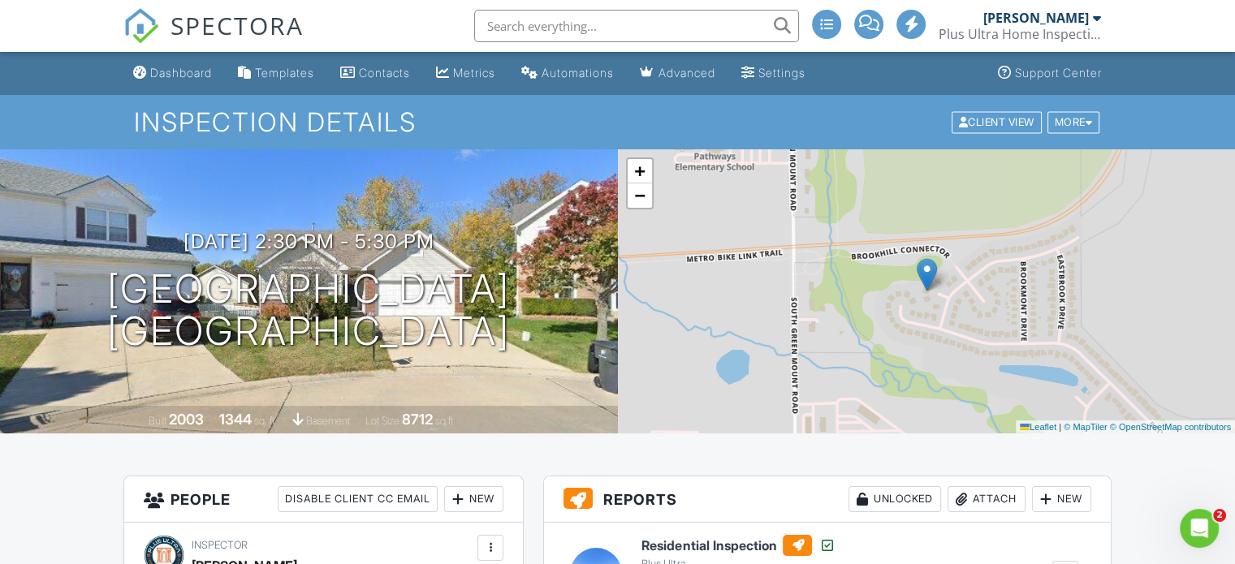
scroll to position [0, 0]
drag, startPoint x: 594, startPoint y: 340, endPoint x: 84, endPoint y: 290, distance: 513.0
click at [84, 290] on div "[DATE] 2:30 pm - 5:30 pm [STREET_ADDRESS] [GEOGRAPHIC_DATA], IL 62221" at bounding box center [309, 292] width 618 height 123
copy h1 "[STREET_ADDRESS][PERSON_NAME]"
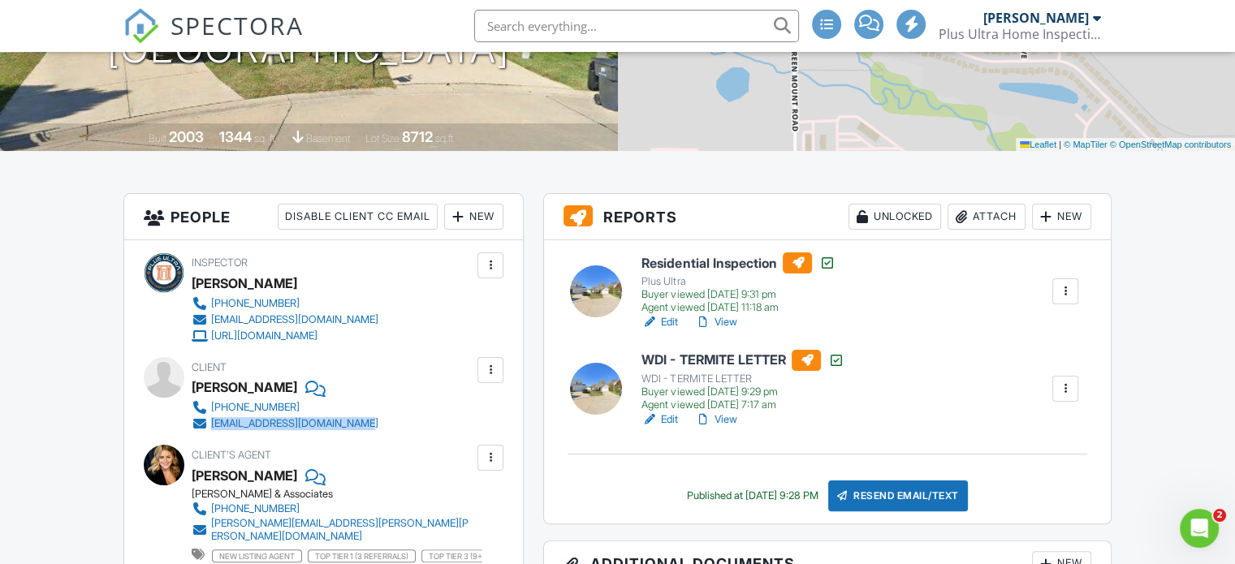
scroll to position [325, 0]
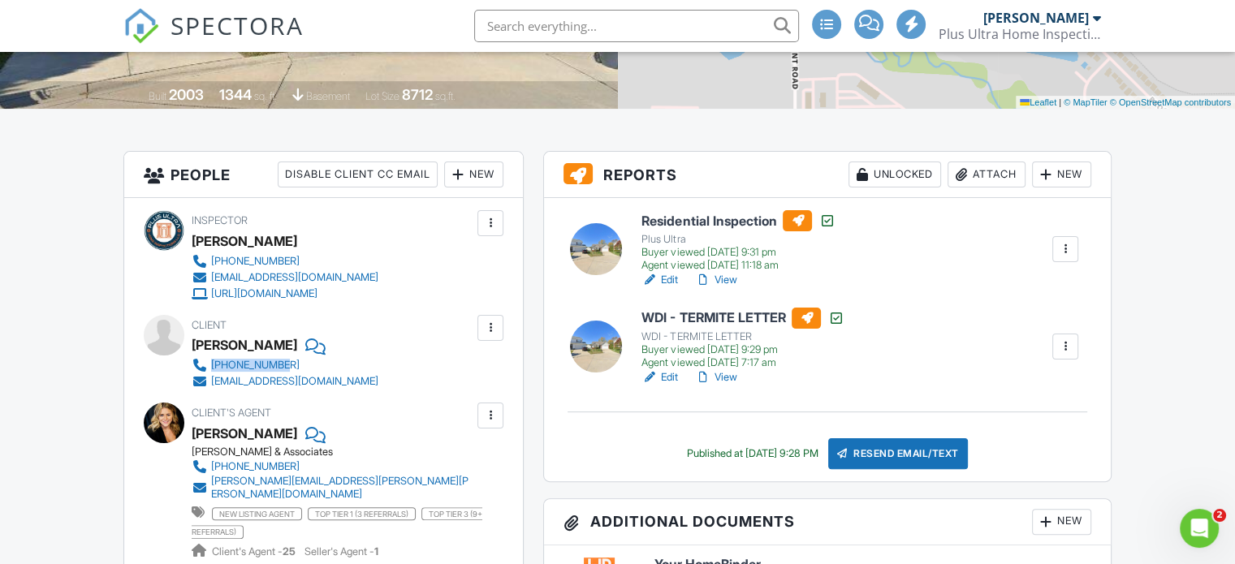
drag, startPoint x: 422, startPoint y: 364, endPoint x: 212, endPoint y: 364, distance: 210.2
click at [212, 364] on div "Client [PERSON_NAME] [PHONE_NUMBER] [EMAIL_ADDRESS][DOMAIN_NAME]" at bounding box center [324, 352] width 265 height 75
copy div "[PHONE_NUMBER]"
drag, startPoint x: 399, startPoint y: 377, endPoint x: 209, endPoint y: 386, distance: 191.0
click at [209, 386] on div "Client [PERSON_NAME] [PHONE_NUMBER] [EMAIL_ADDRESS][DOMAIN_NAME]" at bounding box center [324, 352] width 265 height 75
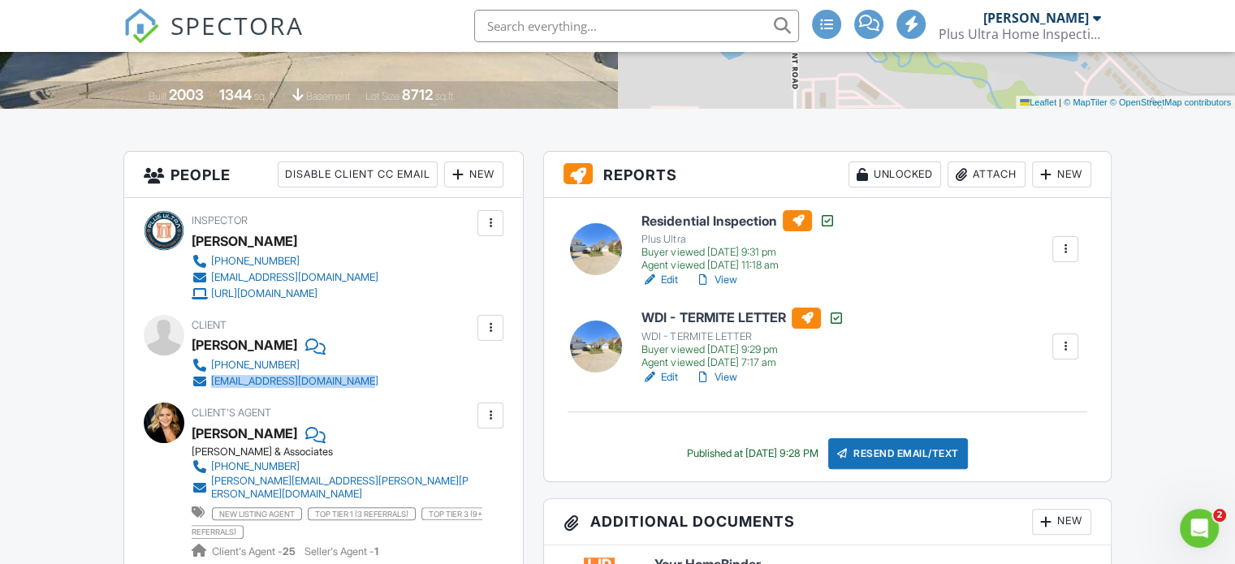
copy link "[EMAIL_ADDRESS][DOMAIN_NAME]"
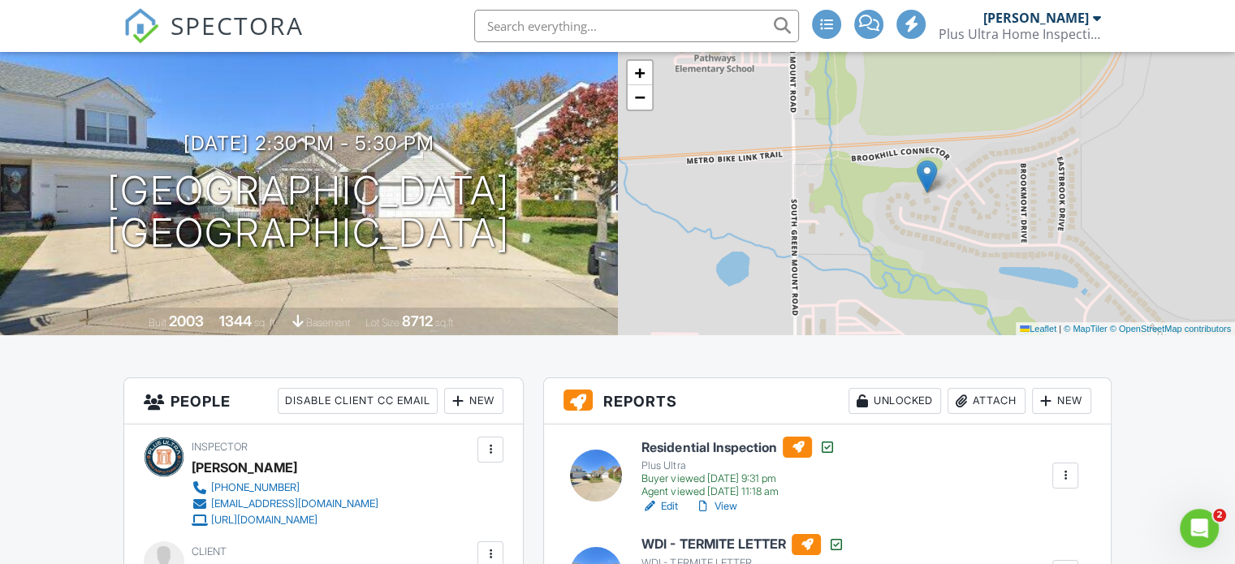
scroll to position [97, 0]
drag, startPoint x: 563, startPoint y: 237, endPoint x: 75, endPoint y: 178, distance: 492.2
click at [75, 178] on div "[DATE] 2:30 pm - 5:30 pm [STREET_ADDRESS] [GEOGRAPHIC_DATA], IL 62221" at bounding box center [309, 194] width 618 height 123
copy h1 "[STREET_ADDRESS][PERSON_NAME]"
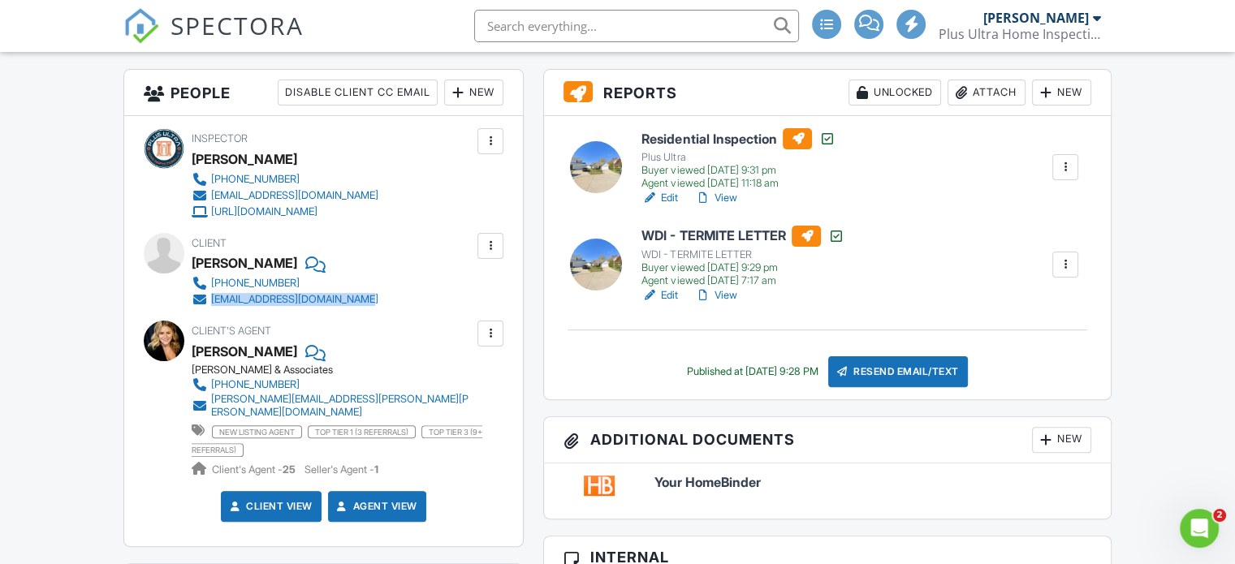
scroll to position [422, 0]
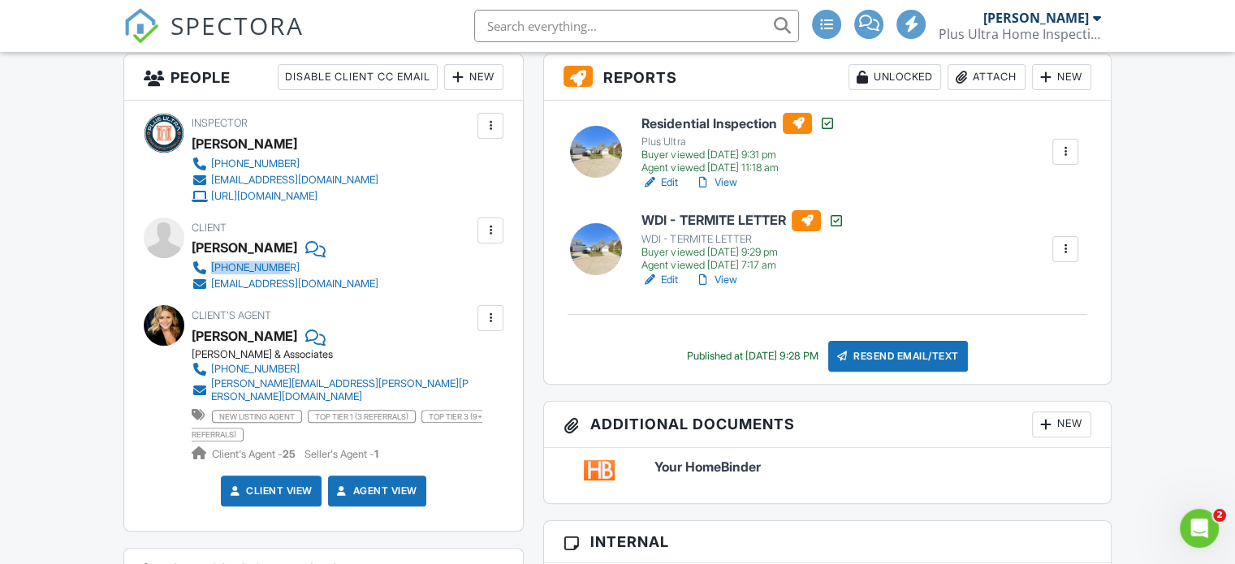
drag, startPoint x: 404, startPoint y: 268, endPoint x: 195, endPoint y: 265, distance: 209.4
click at [195, 265] on div "Client [PERSON_NAME] [PHONE_NUMBER] [EMAIL_ADDRESS][DOMAIN_NAME]" at bounding box center [324, 255] width 265 height 75
copy link "[PHONE_NUMBER]"
drag, startPoint x: 406, startPoint y: 288, endPoint x: 205, endPoint y: 285, distance: 200.5
click at [205, 285] on div "Client [PERSON_NAME] [PHONE_NUMBER] [EMAIL_ADDRESS][DOMAIN_NAME]" at bounding box center [324, 255] width 265 height 75
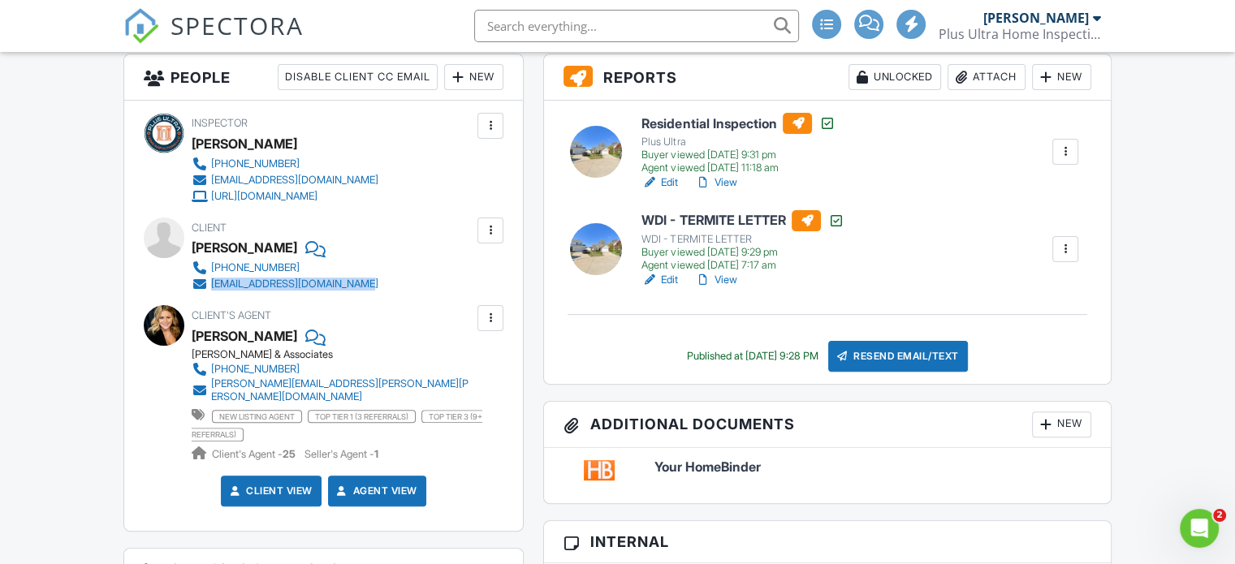
copy link "[EMAIL_ADDRESS][DOMAIN_NAME]"
